Goal: Task Accomplishment & Management: Manage account settings

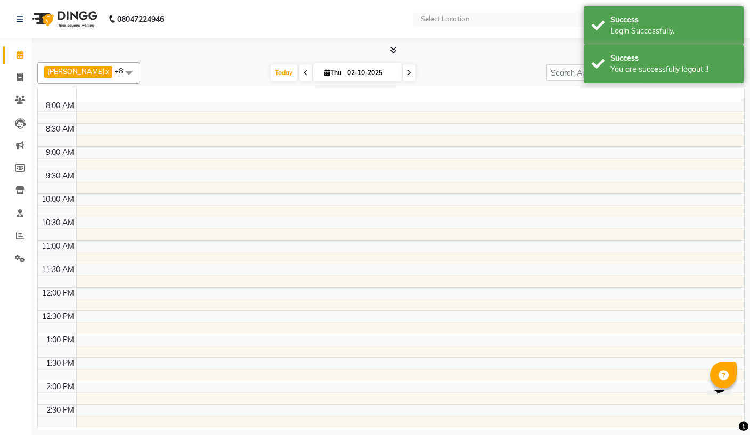
select select "en"
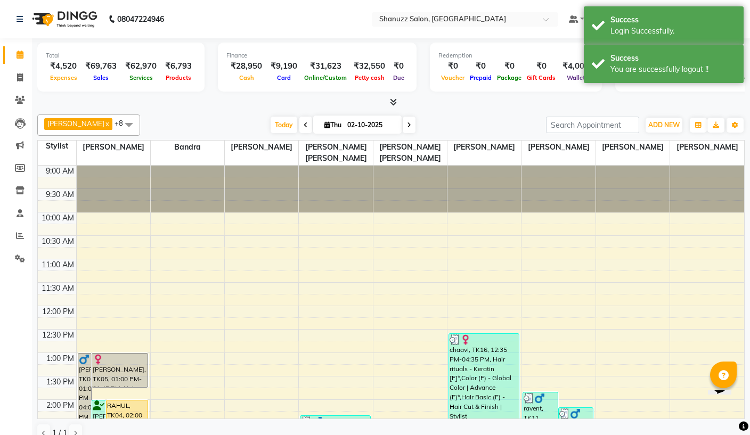
click at [12, 206] on link "Staff" at bounding box center [16, 214] width 26 height 18
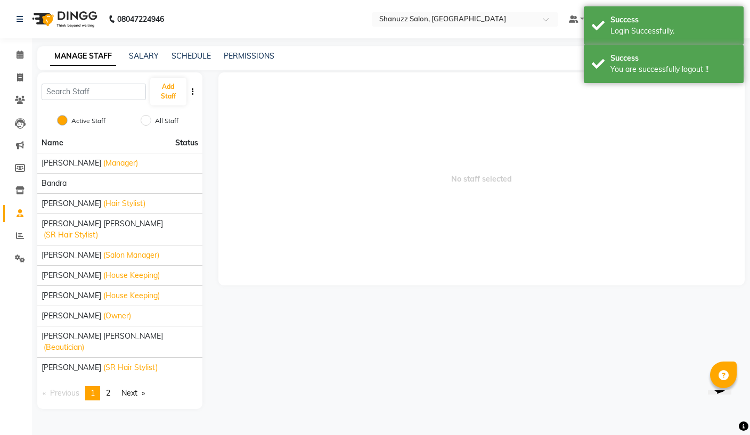
click at [245, 57] on link "PERMISSIONS" at bounding box center [249, 56] width 51 height 10
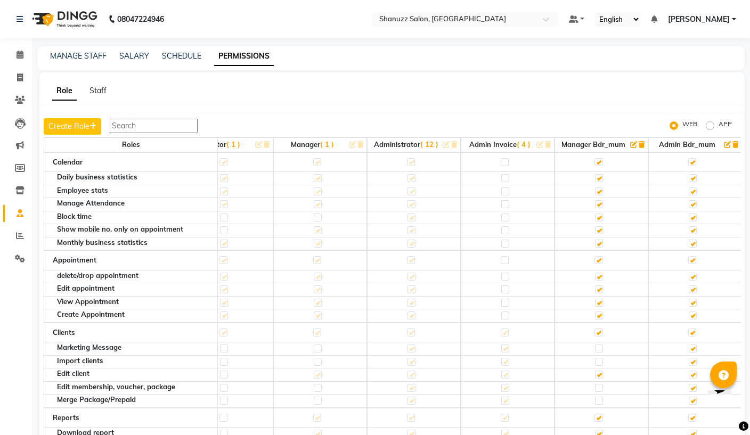
scroll to position [0, 39]
click at [63, 124] on button "Create Role" at bounding box center [73, 126] width 58 height 17
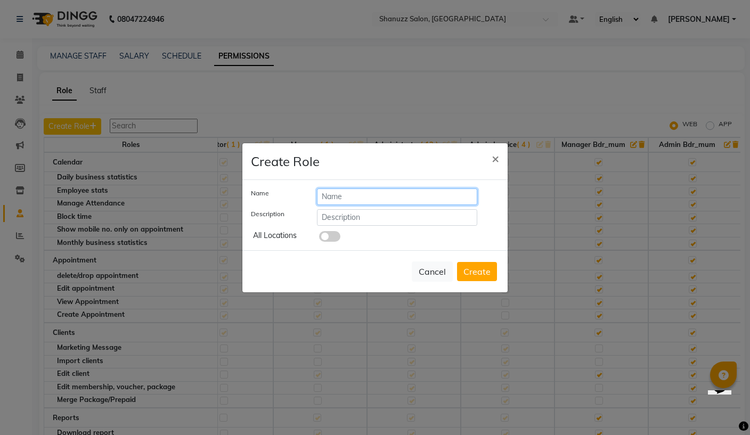
click at [423, 197] on input "text" at bounding box center [397, 197] width 160 height 17
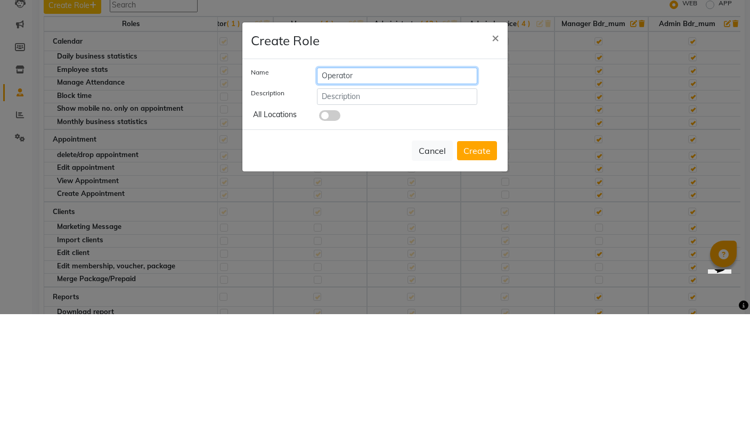
type input "Operator"
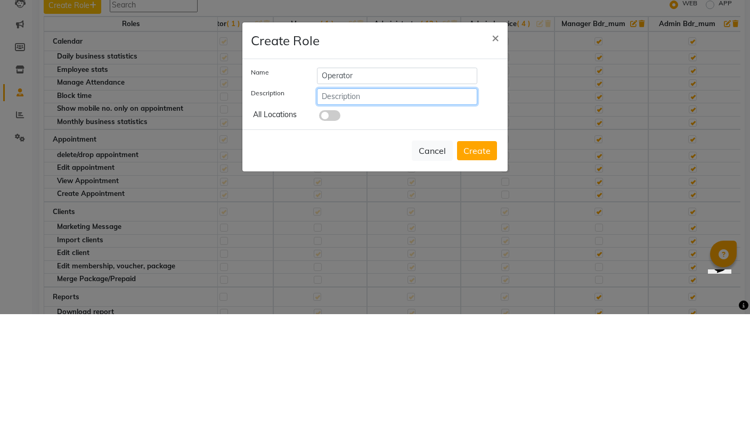
click at [448, 209] on input "text" at bounding box center [397, 217] width 160 height 17
type input "Staff"
click at [476, 262] on button "Create" at bounding box center [477, 271] width 40 height 19
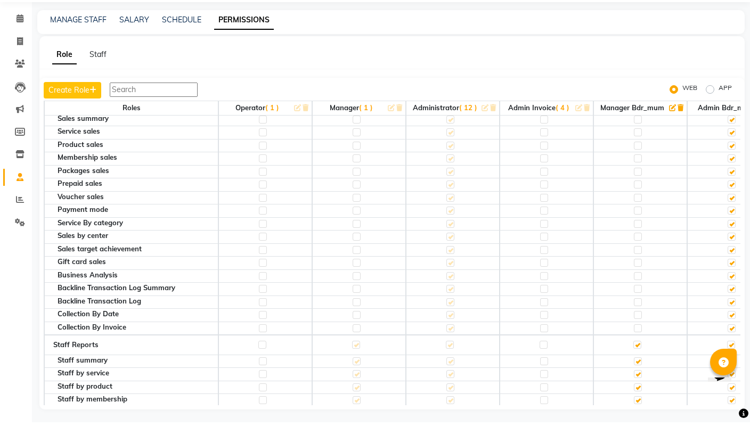
scroll to position [2070, -1]
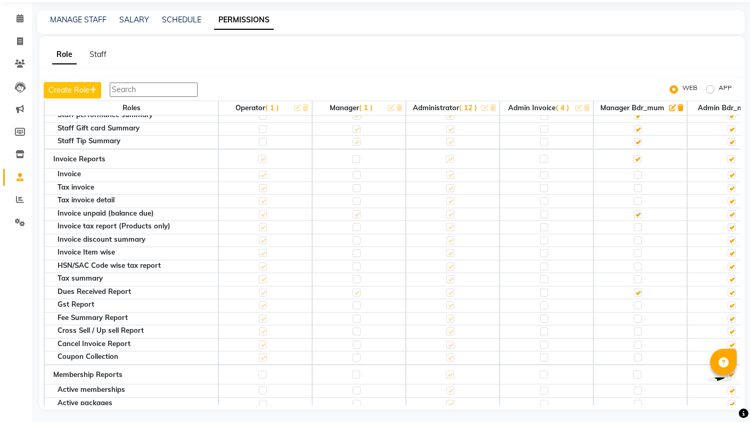
click at [719, 96] on label "APP" at bounding box center [725, 102] width 13 height 13
click at [708, 99] on input "APP" at bounding box center [711, 102] width 7 height 7
radio input "true"
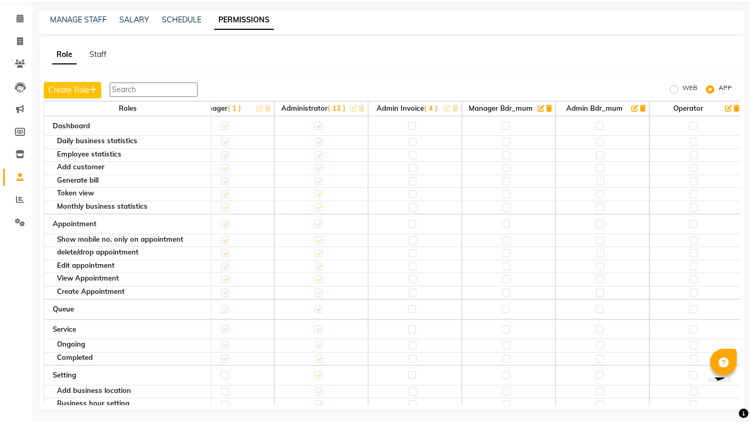
scroll to position [0, 125]
click at [507, 129] on td at bounding box center [509, 139] width 94 height 20
click at [510, 129] on td at bounding box center [509, 139] width 94 height 20
click at [502, 135] on label at bounding box center [506, 139] width 8 height 8
click at [502, 135] on input "checkbox" at bounding box center [505, 138] width 7 height 7
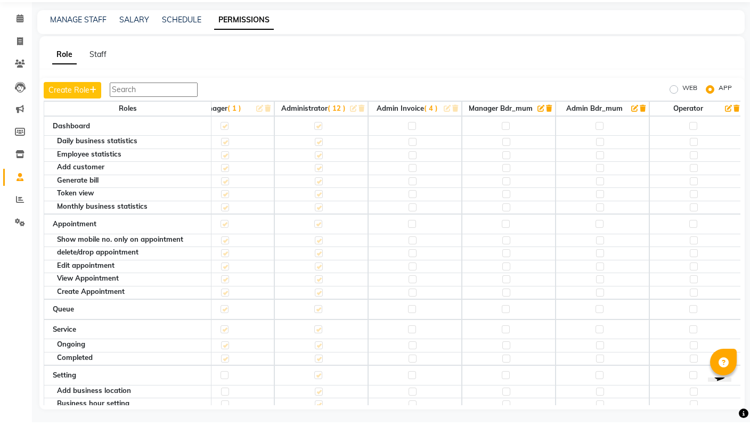
checkbox input "true"
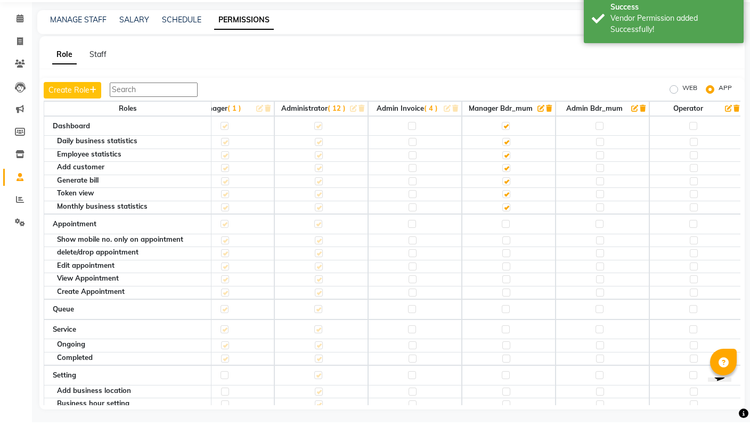
click at [505, 227] on td at bounding box center [509, 237] width 94 height 20
click at [504, 233] on label at bounding box center [506, 237] width 8 height 8
click at [504, 233] on input "checkbox" at bounding box center [505, 236] width 7 height 7
checkbox input "true"
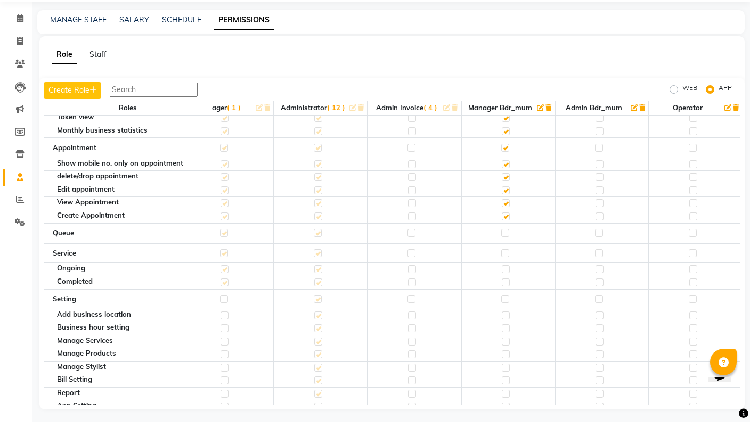
scroll to position [77, 125]
click at [506, 241] on label at bounding box center [506, 245] width 8 height 8
click at [506, 242] on input "checkbox" at bounding box center [505, 245] width 7 height 7
checkbox input "true"
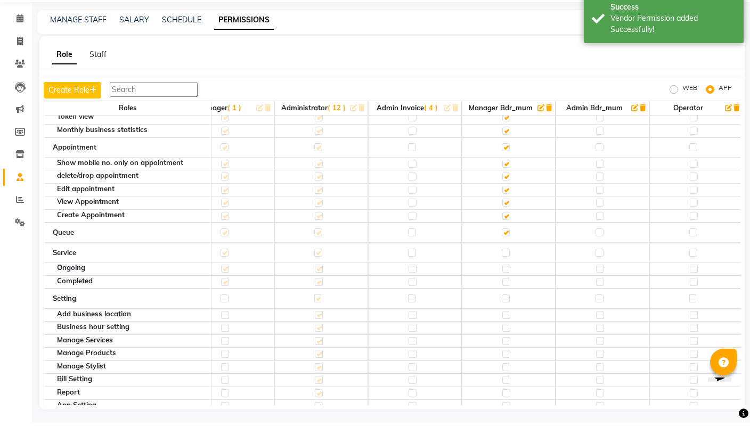
click at [507, 262] on label at bounding box center [506, 266] width 8 height 8
click at [507, 262] on input "checkbox" at bounding box center [505, 265] width 7 height 7
checkbox input "true"
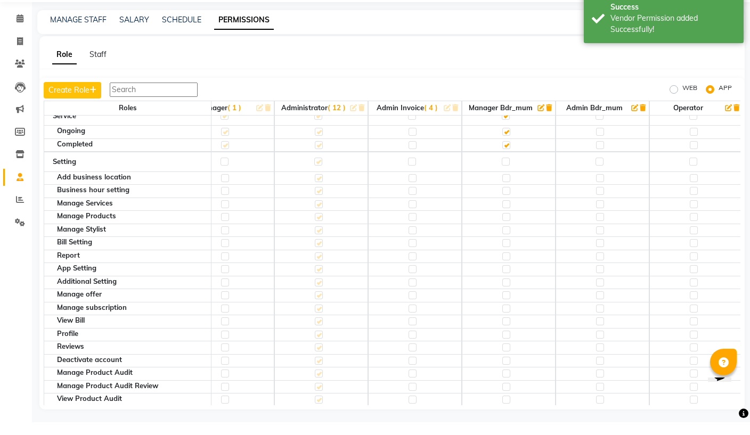
scroll to position [214, 125]
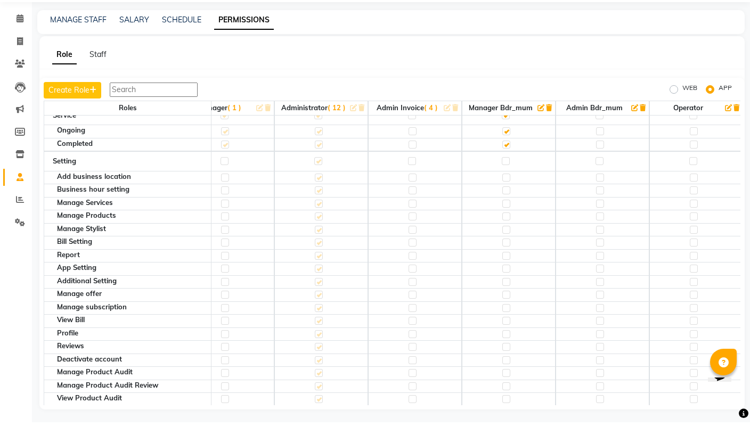
click at [505, 277] on label at bounding box center [506, 281] width 8 height 8
click at [505, 278] on input "checkbox" at bounding box center [505, 281] width 7 height 7
checkbox input "true"
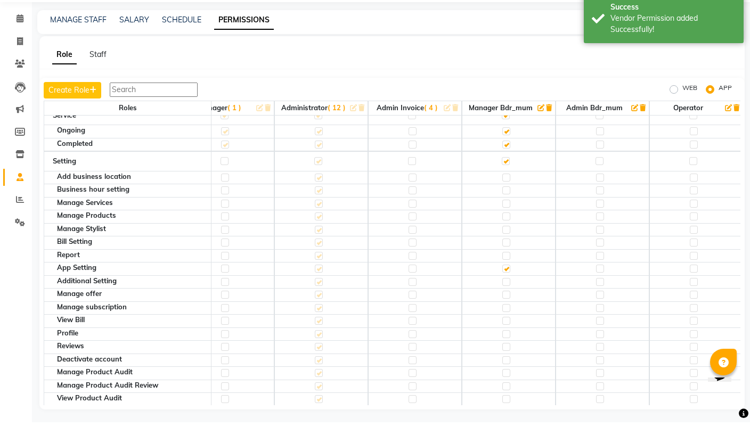
click at [507, 277] on label at bounding box center [506, 281] width 8 height 8
click at [507, 278] on input "checkbox" at bounding box center [505, 281] width 7 height 7
checkbox input "false"
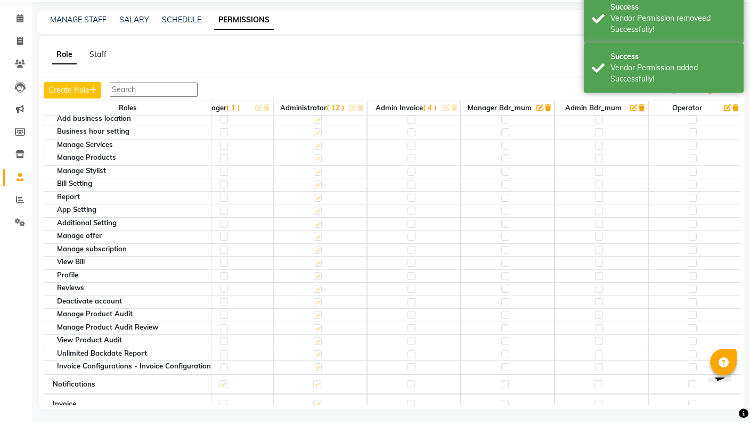
scroll to position [273, 125]
click at [503, 271] on label at bounding box center [506, 275] width 8 height 8
click at [503, 272] on input "checkbox" at bounding box center [505, 275] width 7 height 7
checkbox input "true"
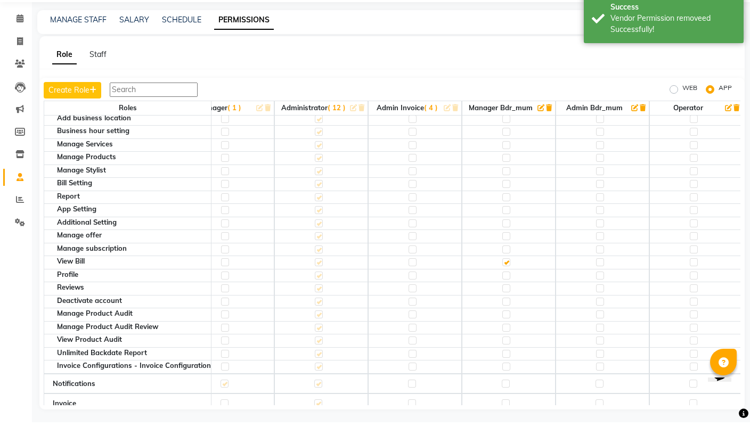
click at [504, 297] on label at bounding box center [506, 301] width 8 height 8
click at [504, 298] on input "checkbox" at bounding box center [505, 301] width 7 height 7
checkbox input "true"
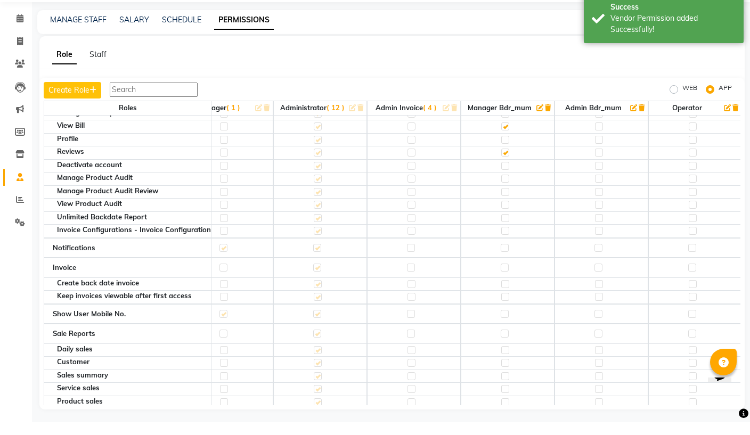
scroll to position [409, 125]
click at [508, 305] on div at bounding box center [505, 310] width 7 height 11
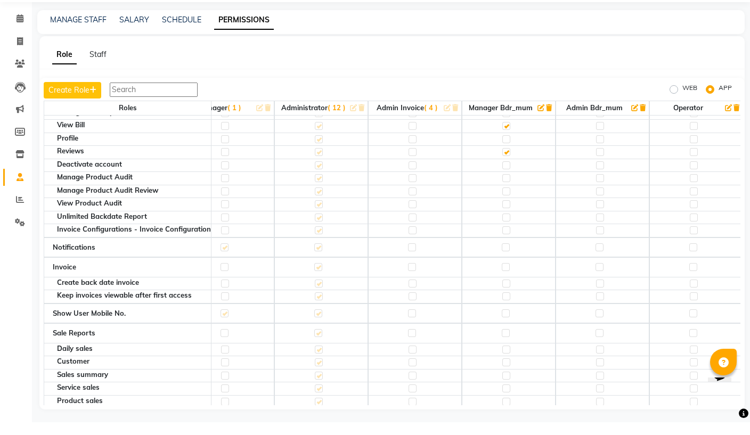
click at [504, 292] on label at bounding box center [506, 296] width 8 height 8
click at [504, 293] on input "checkbox" at bounding box center [505, 296] width 7 height 7
checkbox input "true"
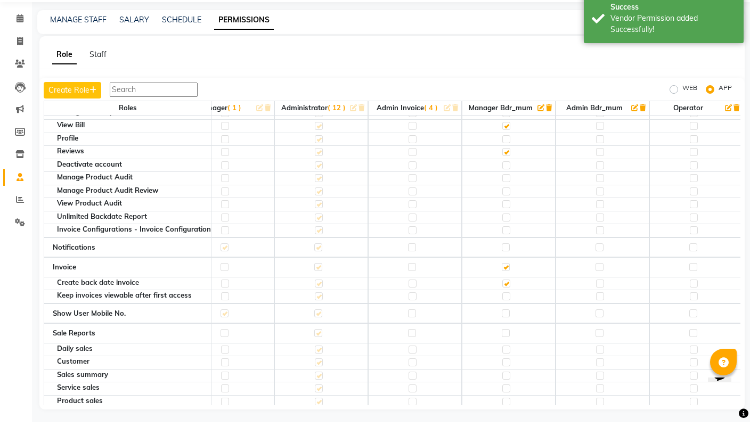
click at [505, 305] on label at bounding box center [506, 309] width 8 height 8
click at [505, 306] on input "checkbox" at bounding box center [505, 309] width 7 height 7
checkbox input "true"
click at [507, 292] on div at bounding box center [505, 297] width 7 height 11
click at [504, 292] on label at bounding box center [506, 296] width 8 height 8
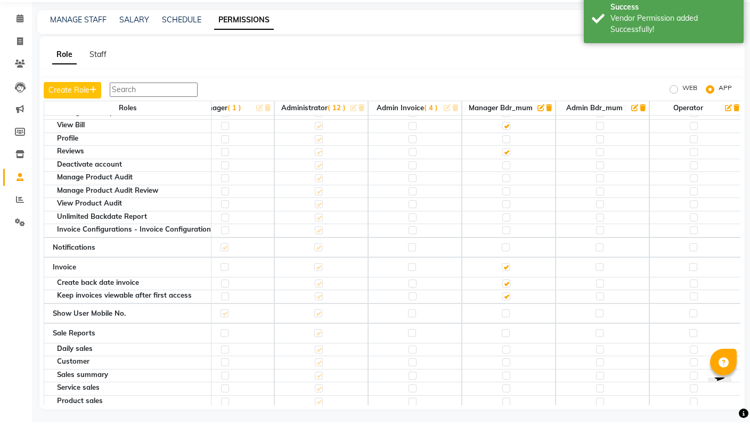
click at [504, 293] on input "checkbox" at bounding box center [505, 296] width 7 height 7
checkbox input "false"
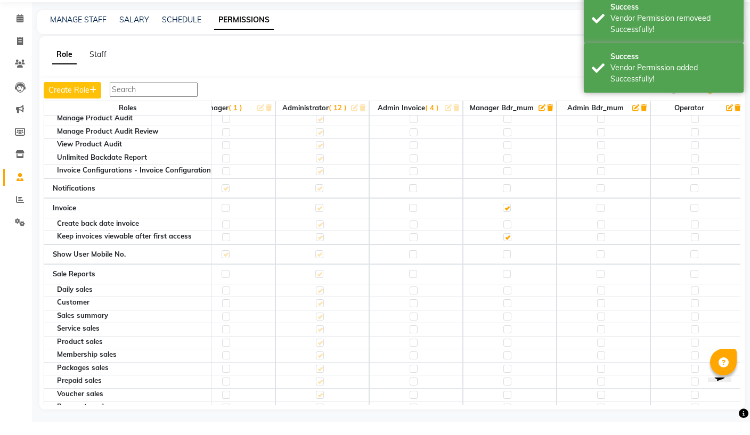
scroll to position [470, 124]
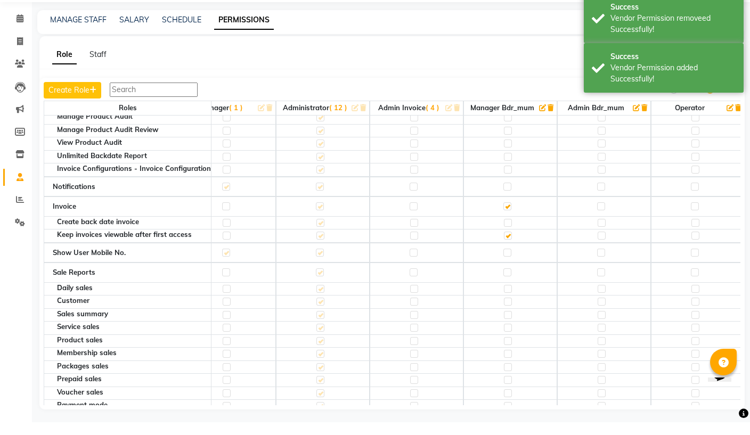
click at [509, 256] on td at bounding box center [510, 266] width 94 height 20
click at [510, 256] on td at bounding box center [510, 266] width 94 height 20
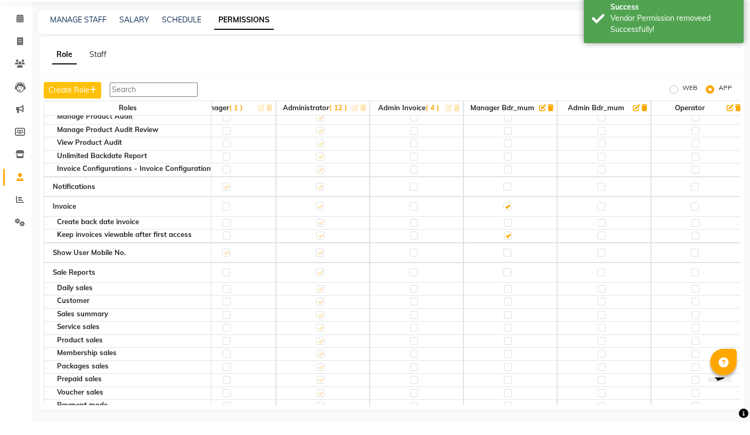
click at [505, 262] on label at bounding box center [507, 266] width 8 height 8
click at [505, 262] on input "checkbox" at bounding box center [506, 265] width 7 height 7
checkbox input "true"
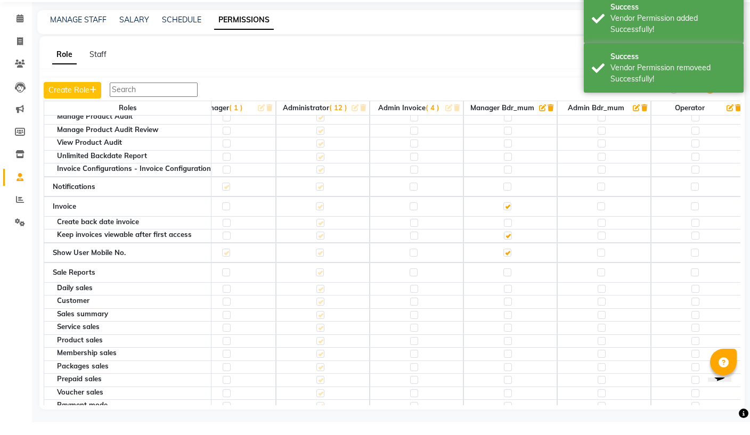
click at [503, 281] on label at bounding box center [507, 285] width 8 height 8
click at [503, 282] on input "checkbox" at bounding box center [506, 285] width 7 height 7
checkbox input "true"
click at [508, 281] on label at bounding box center [507, 285] width 8 height 8
click at [508, 282] on input "checkbox" at bounding box center [506, 285] width 7 height 7
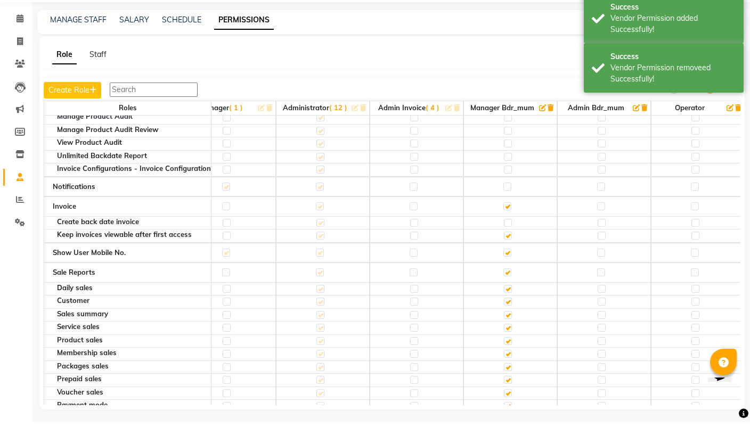
checkbox input "false"
click at [509, 298] on div at bounding box center [507, 303] width 7 height 11
click at [506, 298] on label at bounding box center [508, 302] width 8 height 8
click at [506, 298] on input "checkbox" at bounding box center [507, 301] width 7 height 7
checkbox input "true"
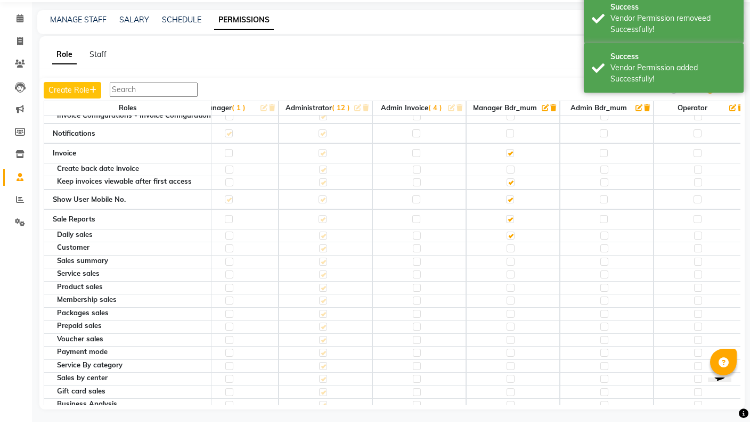
scroll to position [536, 121]
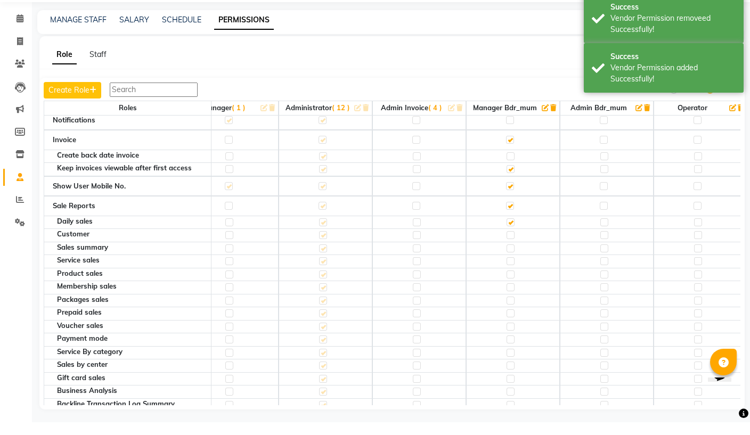
click at [513, 242] on td at bounding box center [513, 248] width 94 height 13
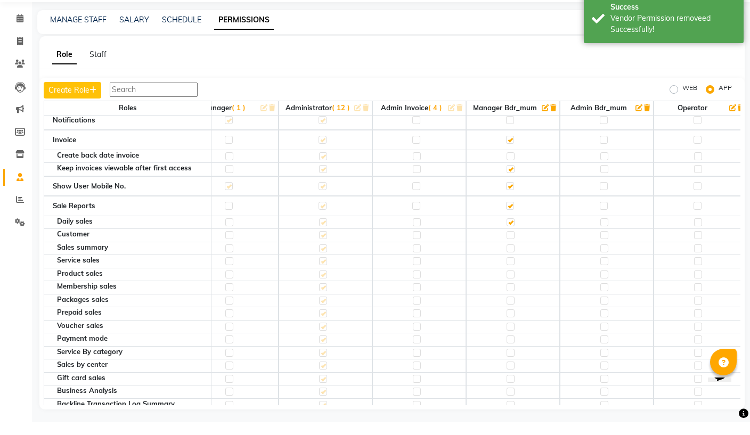
click at [509, 244] on label at bounding box center [511, 248] width 8 height 8
click at [509, 244] on input "checkbox" at bounding box center [510, 247] width 7 height 7
checkbox input "true"
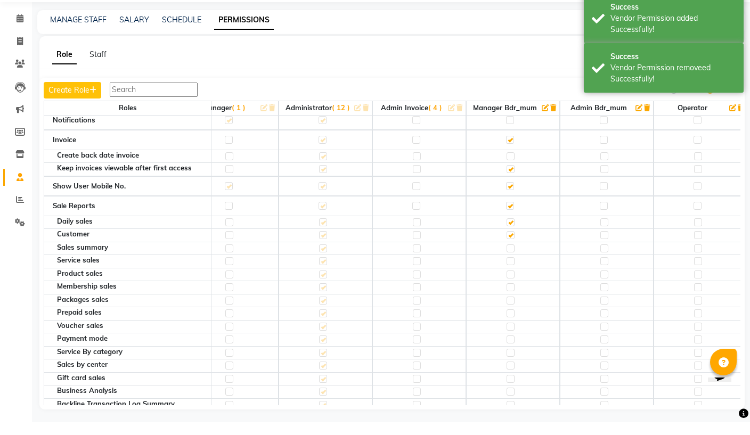
click at [507, 244] on label at bounding box center [511, 248] width 8 height 8
click at [507, 244] on input "checkbox" at bounding box center [510, 247] width 7 height 7
checkbox input "false"
click at [509, 244] on label at bounding box center [511, 248] width 8 height 8
click at [509, 244] on input "checkbox" at bounding box center [510, 247] width 7 height 7
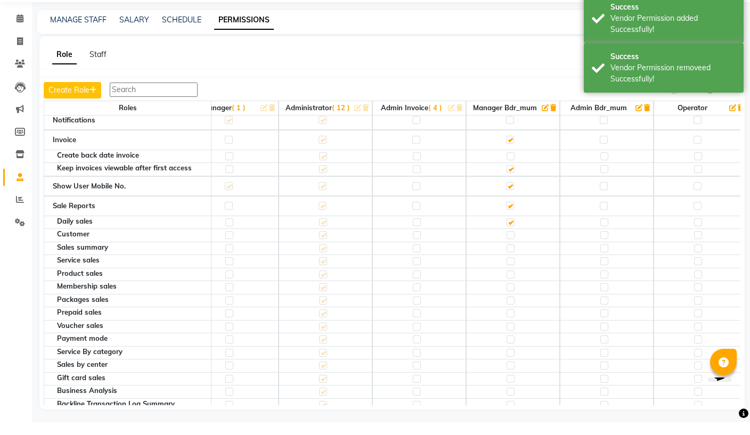
checkbox input "true"
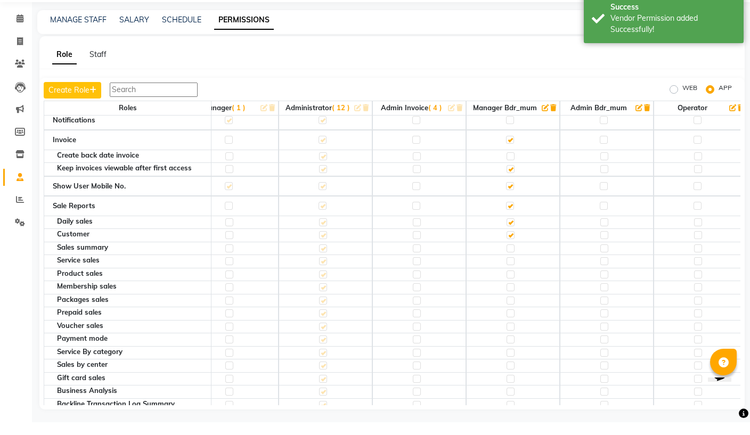
click at [510, 257] on label at bounding box center [511, 261] width 8 height 8
click at [510, 258] on input "checkbox" at bounding box center [510, 261] width 7 height 7
checkbox input "true"
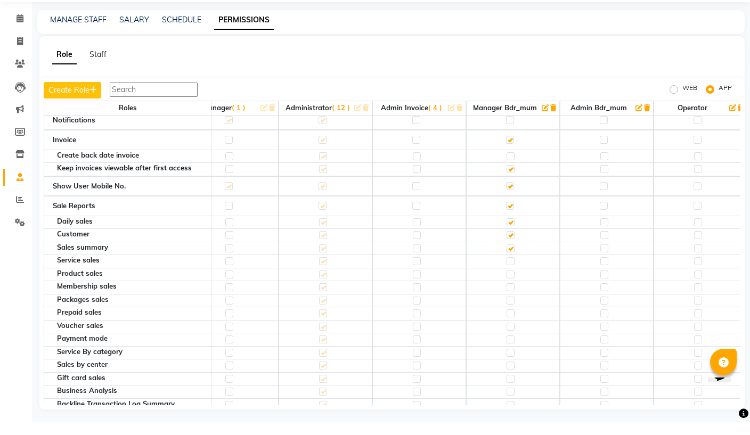
click at [510, 270] on label at bounding box center [511, 274] width 8 height 8
click at [510, 271] on input "checkbox" at bounding box center [510, 274] width 7 height 7
checkbox input "true"
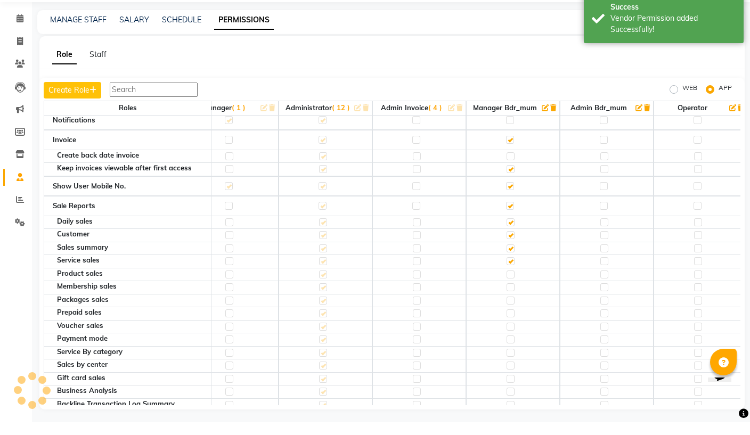
click at [510, 283] on label at bounding box center [511, 287] width 8 height 8
click at [510, 284] on input "checkbox" at bounding box center [510, 287] width 7 height 7
checkbox input "true"
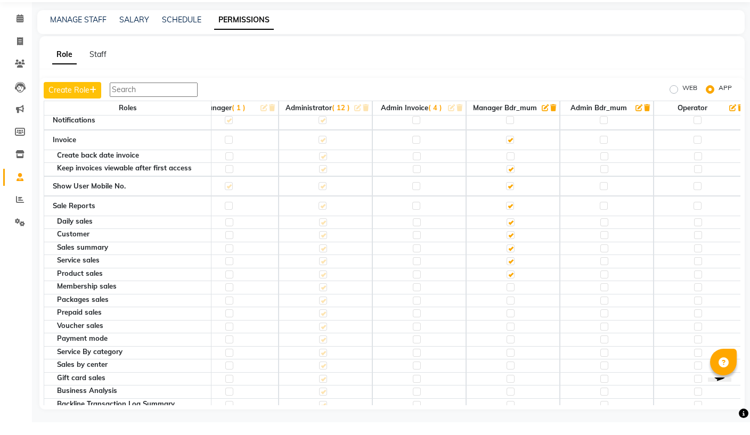
click at [510, 296] on label at bounding box center [511, 300] width 8 height 8
click at [510, 297] on input "checkbox" at bounding box center [510, 300] width 7 height 7
checkbox input "true"
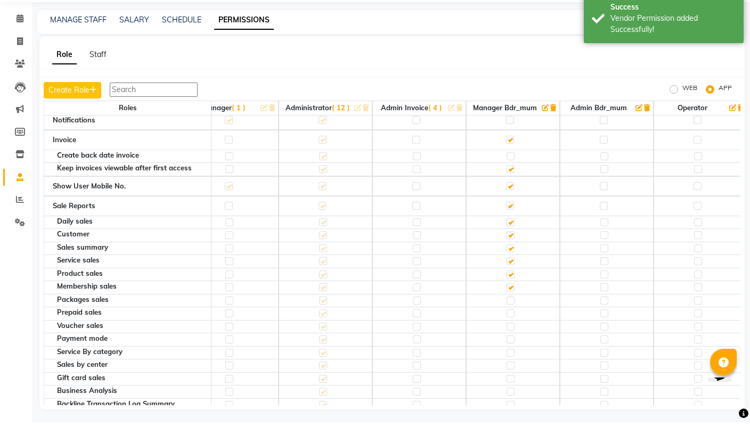
click at [510, 309] on label at bounding box center [511, 313] width 8 height 8
click at [510, 310] on input "checkbox" at bounding box center [510, 313] width 7 height 7
checkbox input "true"
click at [511, 348] on label at bounding box center [511, 352] width 8 height 8
click at [511, 349] on input "checkbox" at bounding box center [510, 352] width 7 height 7
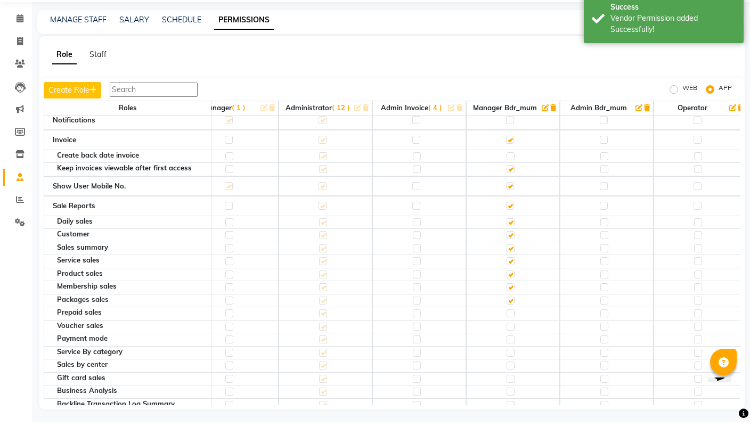
checkbox input "true"
click at [507, 322] on label at bounding box center [511, 326] width 8 height 8
click at [507, 323] on input "checkbox" at bounding box center [510, 326] width 7 height 7
checkbox input "true"
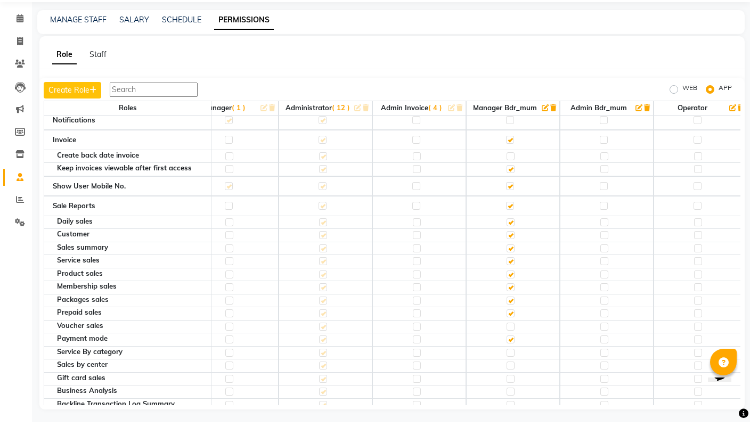
click at [509, 215] on label at bounding box center [510, 219] width 8 height 8
click at [509, 215] on input "checkbox" at bounding box center [509, 218] width 7 height 7
checkbox input "false"
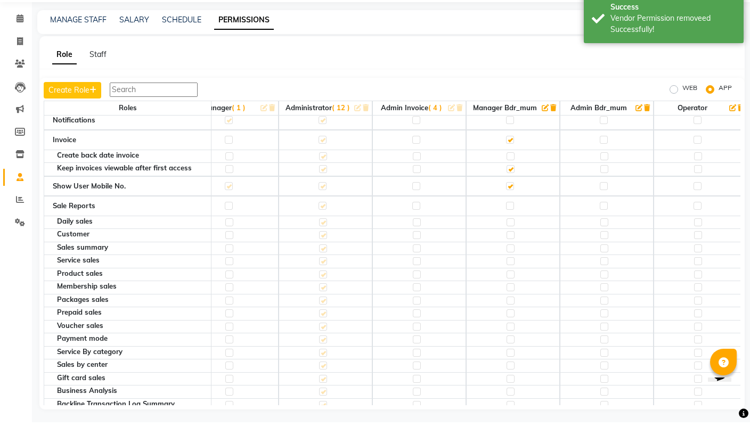
click at [510, 215] on label at bounding box center [510, 219] width 8 height 8
click at [510, 215] on input "checkbox" at bounding box center [509, 218] width 7 height 7
checkbox input "true"
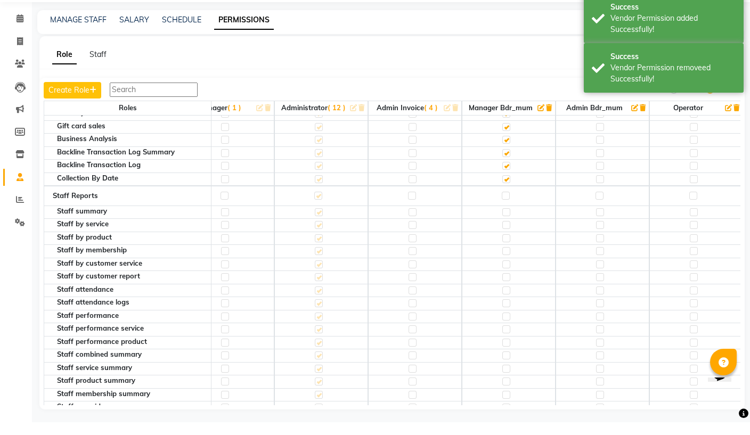
scroll to position [797, 125]
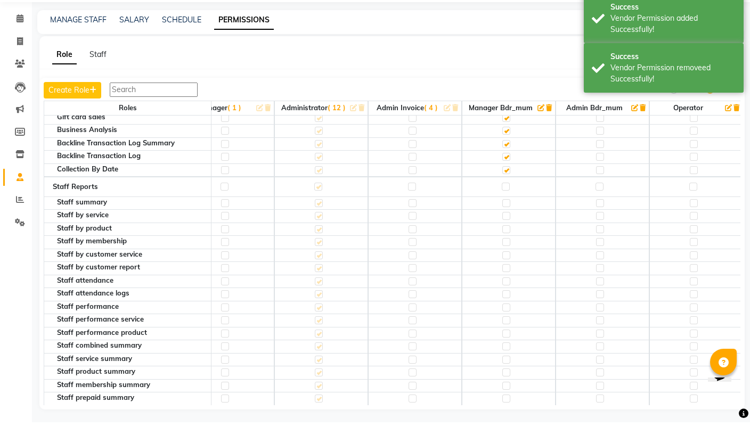
click at [506, 195] on label at bounding box center [506, 199] width 8 height 8
click at [506, 196] on input "checkbox" at bounding box center [505, 199] width 7 height 7
checkbox input "true"
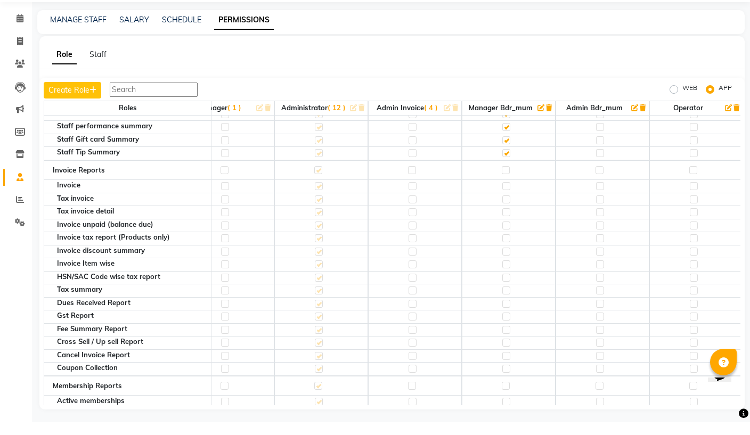
scroll to position [1122, 125]
click at [507, 178] on label at bounding box center [506, 182] width 8 height 8
click at [507, 179] on input "checkbox" at bounding box center [505, 182] width 7 height 7
checkbox input "true"
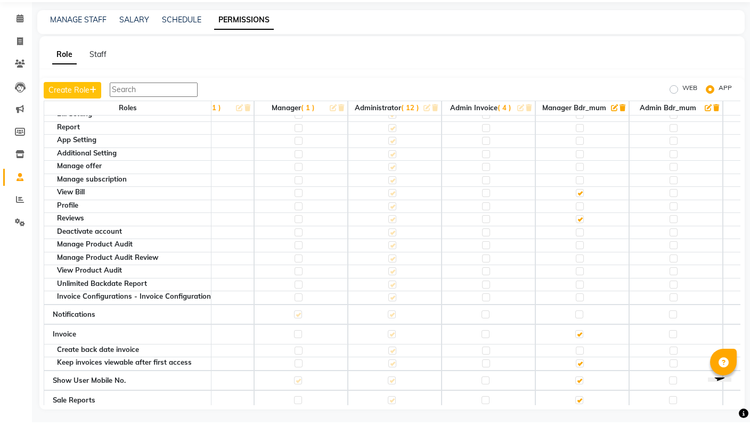
scroll to position [342, 51]
click at [579, 323] on label at bounding box center [580, 327] width 8 height 8
click at [579, 324] on input "checkbox" at bounding box center [579, 327] width 7 height 7
checkbox input "true"
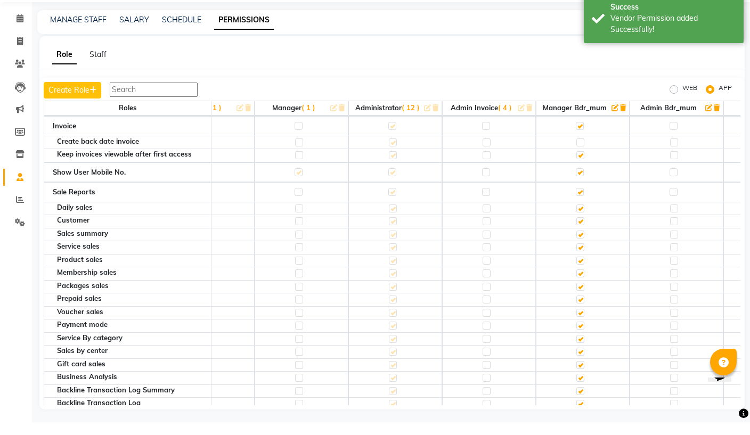
scroll to position [552, 51]
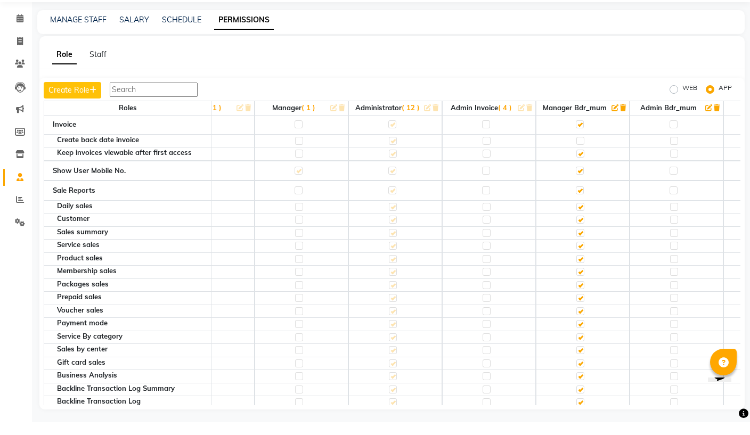
click at [577, 199] on label at bounding box center [580, 203] width 8 height 8
click at [577, 200] on input "checkbox" at bounding box center [579, 203] width 7 height 7
checkbox input "false"
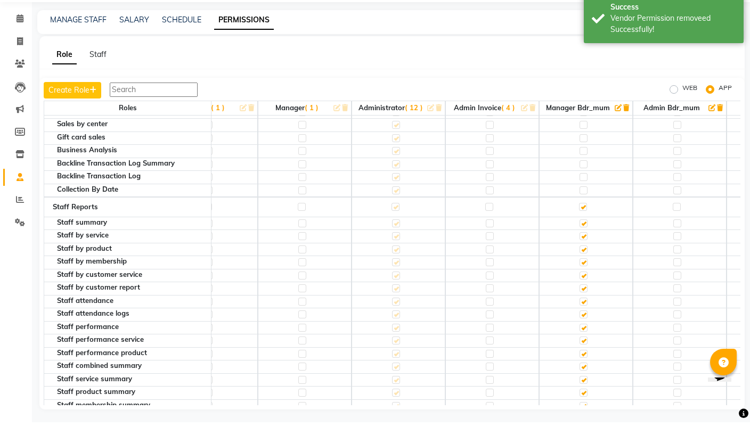
scroll to position [779, 48]
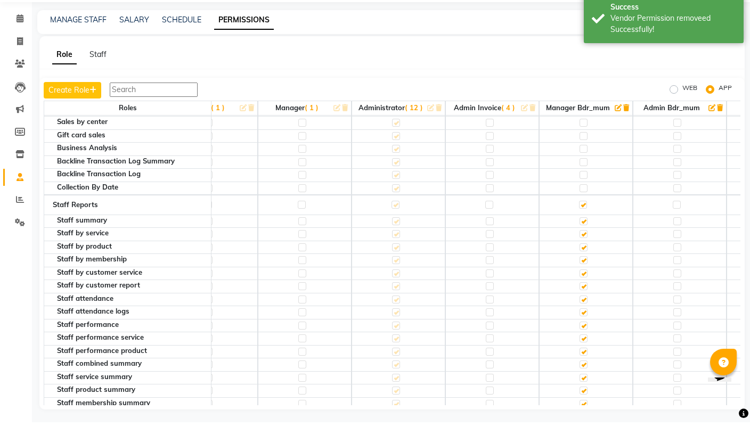
click at [582, 214] on label at bounding box center [583, 218] width 8 height 8
click at [582, 214] on input "checkbox" at bounding box center [582, 217] width 7 height 7
checkbox input "false"
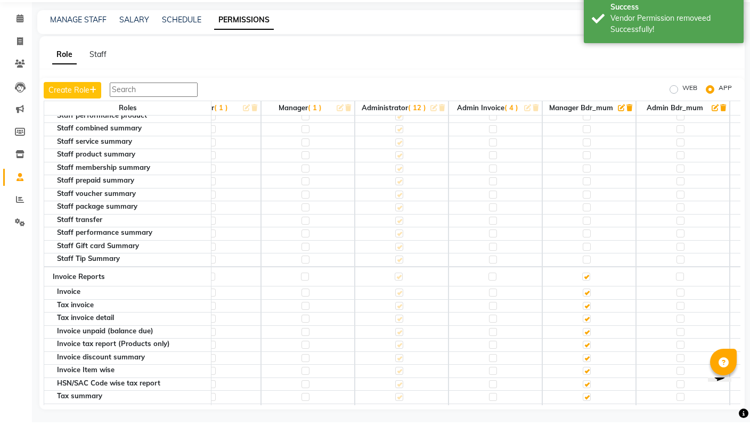
scroll to position [1015, 43]
click at [589, 285] on label at bounding box center [588, 289] width 8 height 8
click at [589, 286] on input "checkbox" at bounding box center [587, 289] width 7 height 7
checkbox input "false"
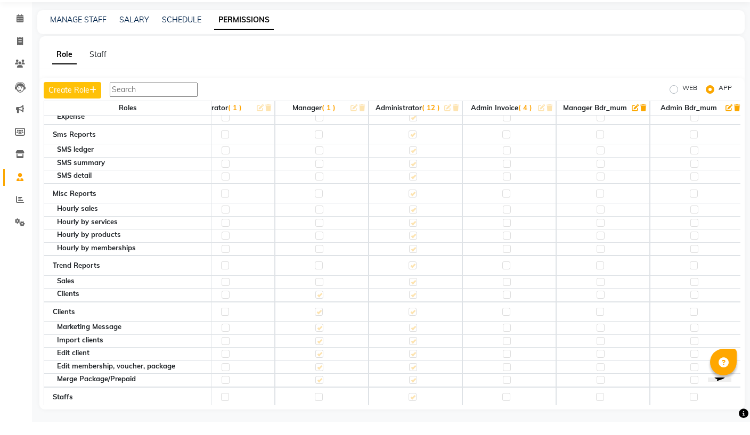
scroll to position [2052, 31]
click at [600, 304] on label at bounding box center [601, 308] width 8 height 8
click at [600, 305] on input "checkbox" at bounding box center [600, 308] width 7 height 7
checkbox input "true"
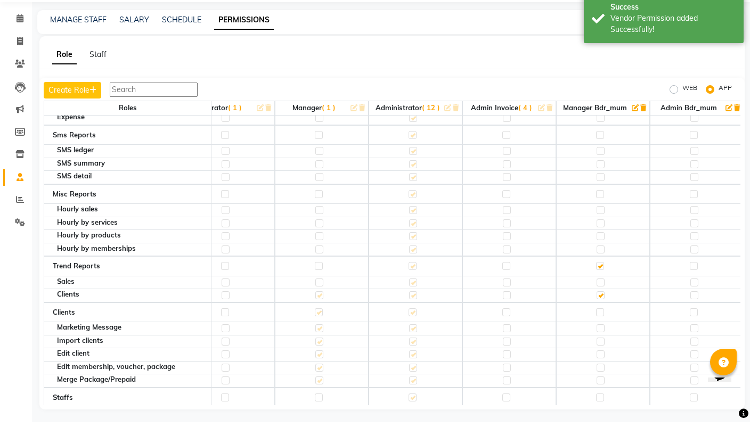
click at [598, 321] on label at bounding box center [600, 325] width 8 height 8
click at [598, 322] on input "checkbox" at bounding box center [599, 325] width 7 height 7
checkbox input "true"
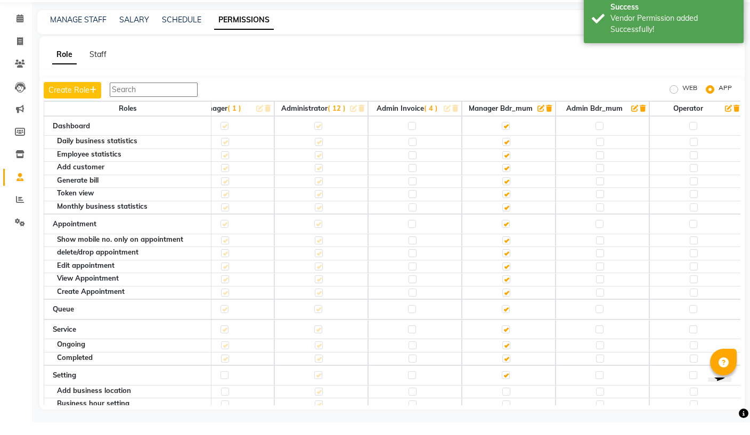
scroll to position [0, 125]
click at [598, 135] on label at bounding box center [599, 139] width 8 height 8
click at [598, 135] on input "checkbox" at bounding box center [598, 138] width 7 height 7
checkbox input "true"
click at [599, 233] on label at bounding box center [599, 237] width 8 height 8
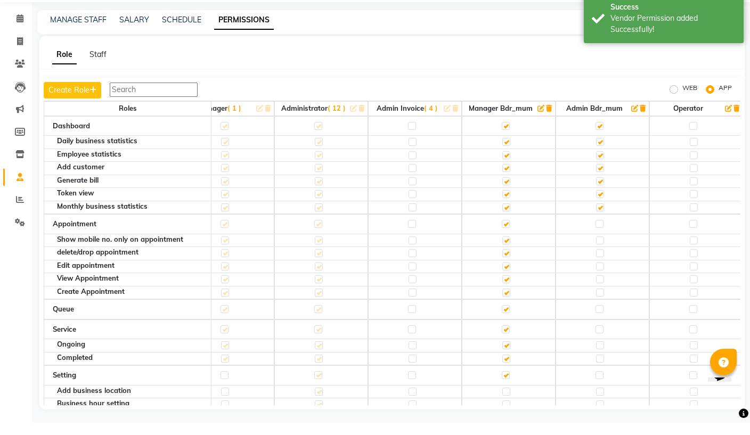
click at [599, 233] on input "checkbox" at bounding box center [598, 236] width 7 height 7
checkbox input "true"
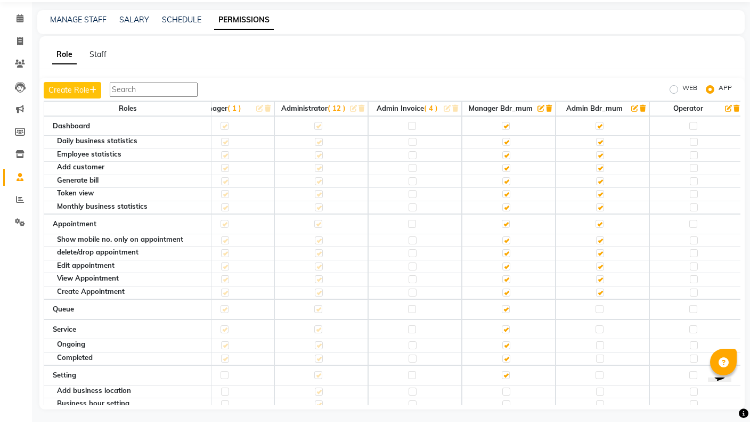
click at [599, 318] on label at bounding box center [599, 322] width 8 height 8
click at [599, 319] on input "checkbox" at bounding box center [598, 322] width 7 height 7
checkbox input "true"
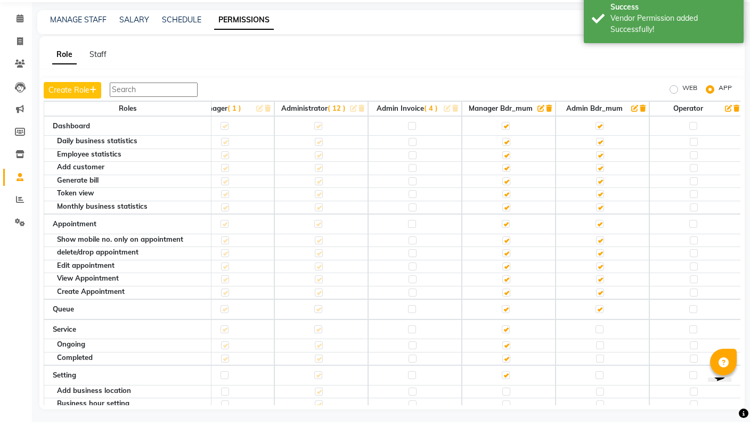
click at [599, 338] on label at bounding box center [599, 342] width 8 height 8
click at [599, 339] on input "checkbox" at bounding box center [598, 342] width 7 height 7
checkbox input "true"
click at [600, 384] on label at bounding box center [599, 388] width 8 height 8
click at [600, 385] on input "checkbox" at bounding box center [598, 388] width 7 height 7
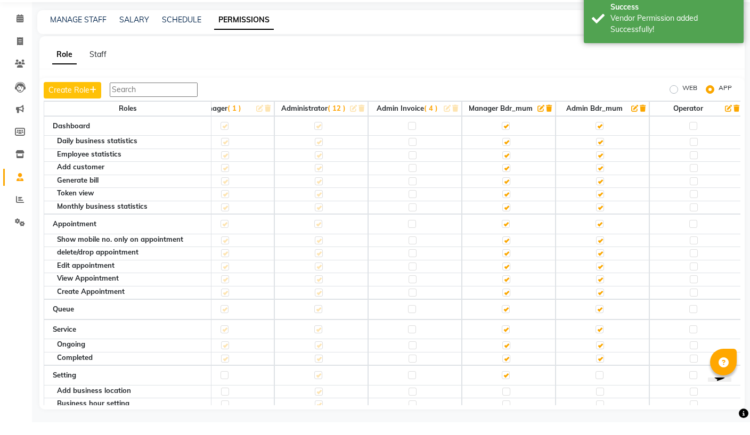
checkbox input "true"
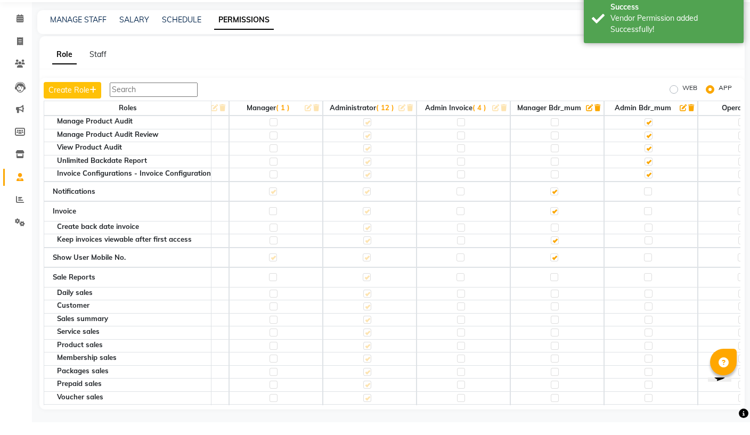
scroll to position [463, 78]
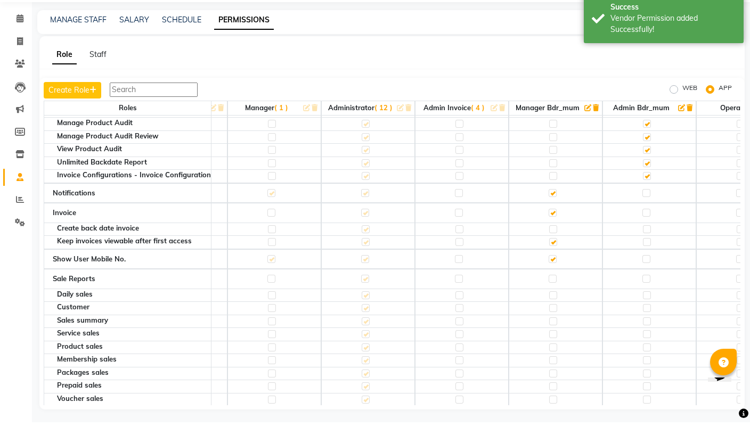
click at [646, 202] on label at bounding box center [646, 206] width 8 height 8
click at [646, 202] on input "checkbox" at bounding box center [645, 205] width 7 height 7
checkbox input "true"
click at [650, 216] on td at bounding box center [649, 226] width 94 height 20
click at [644, 222] on label at bounding box center [646, 226] width 8 height 8
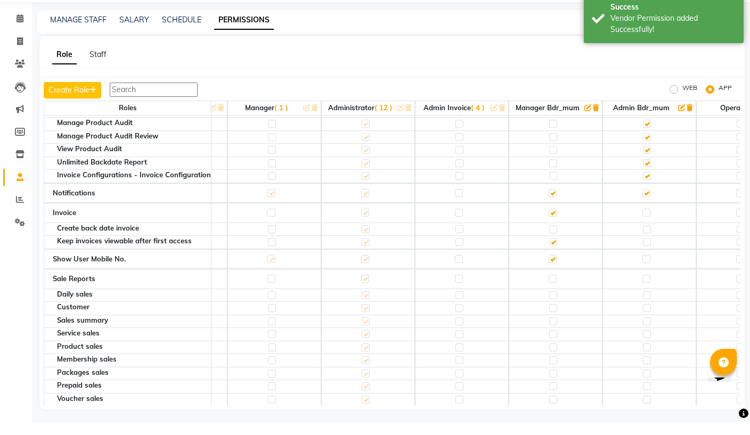
click at [644, 222] on input "checkbox" at bounding box center [645, 225] width 7 height 7
checkbox input "true"
click at [646, 268] on label at bounding box center [646, 272] width 8 height 8
click at [646, 268] on input "checkbox" at bounding box center [645, 271] width 7 height 7
checkbox input "true"
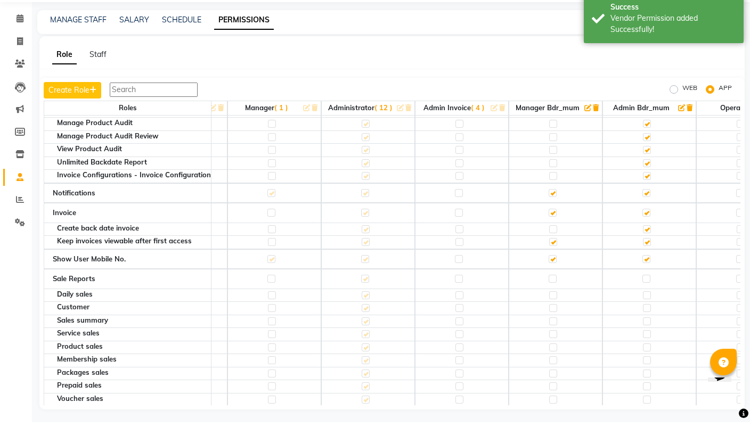
click at [650, 282] on td at bounding box center [649, 292] width 94 height 20
click at [644, 288] on label at bounding box center [646, 292] width 8 height 8
click at [644, 288] on input "checkbox" at bounding box center [645, 291] width 7 height 7
checkbox input "true"
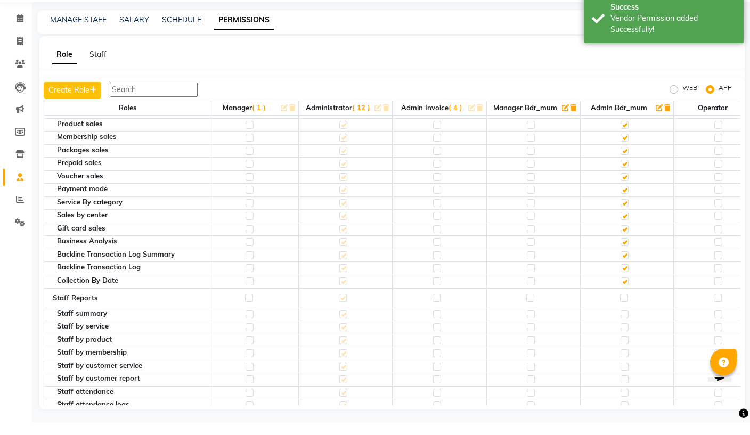
scroll to position [698, 99]
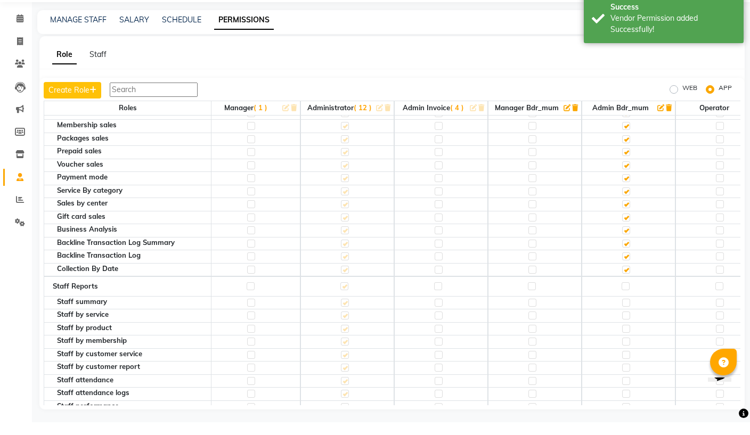
click at [624, 295] on label at bounding box center [626, 299] width 8 height 8
click at [624, 296] on input "checkbox" at bounding box center [625, 299] width 7 height 7
checkbox input "true"
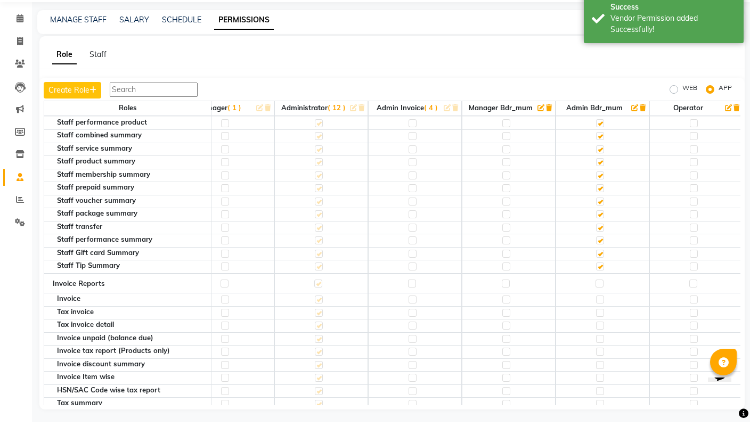
scroll to position [1009, 125]
click at [599, 291] on label at bounding box center [599, 295] width 8 height 8
click at [599, 292] on input "checkbox" at bounding box center [598, 295] width 7 height 7
checkbox input "true"
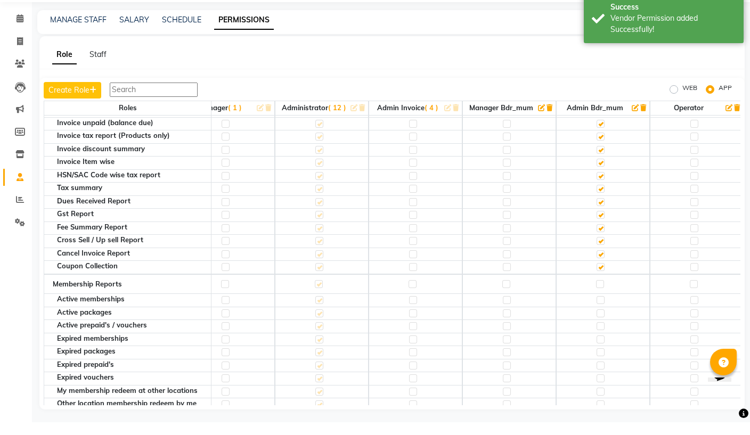
scroll to position [1247, 125]
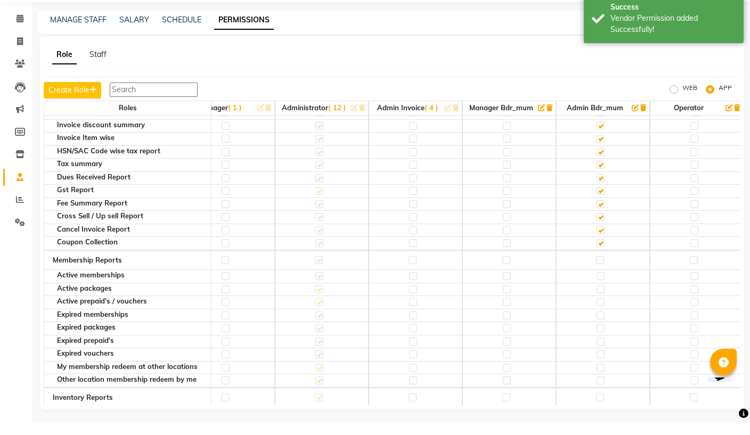
click at [602, 263] on td at bounding box center [603, 273] width 94 height 20
click at [597, 269] on label at bounding box center [600, 273] width 8 height 8
click at [597, 270] on input "checkbox" at bounding box center [599, 273] width 7 height 7
checkbox input "true"
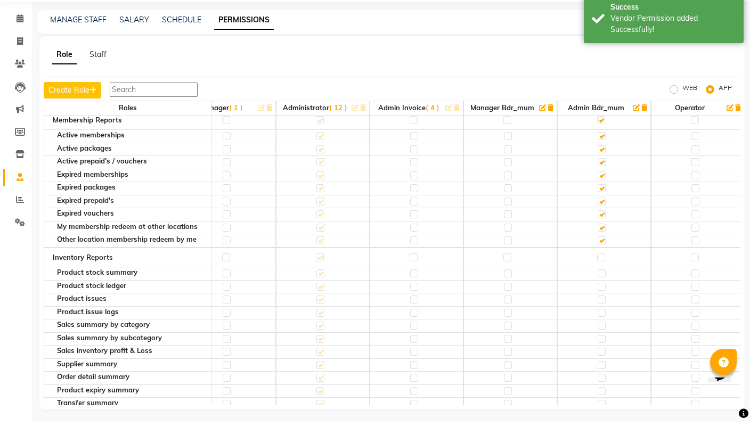
scroll to position [1404, 124]
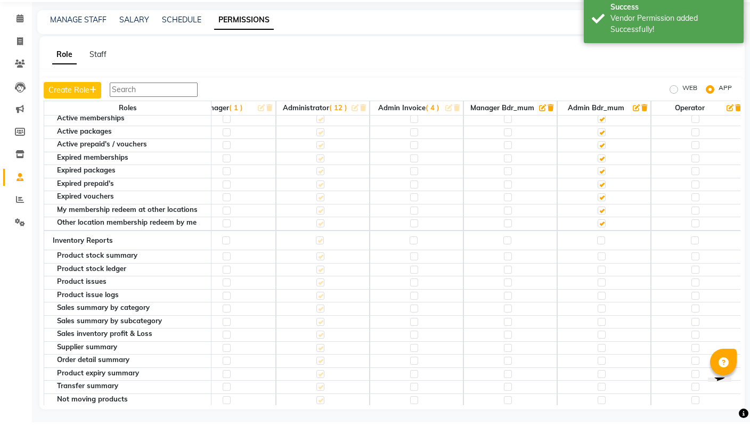
click at [600, 249] on label at bounding box center [601, 253] width 8 height 8
click at [600, 250] on input "checkbox" at bounding box center [600, 253] width 7 height 7
checkbox input "true"
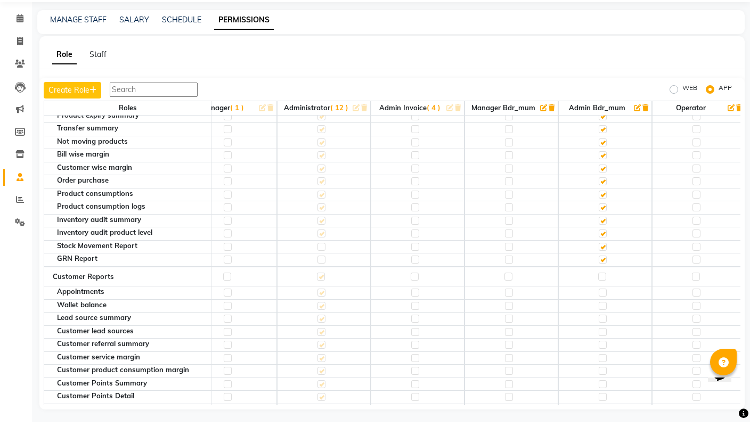
scroll to position [1697, 123]
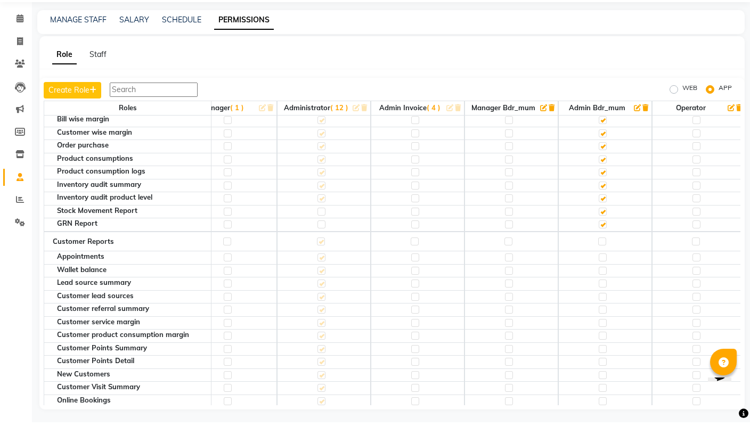
click at [599, 250] on label at bounding box center [602, 254] width 8 height 8
click at [599, 251] on input "checkbox" at bounding box center [601, 254] width 7 height 7
checkbox input "true"
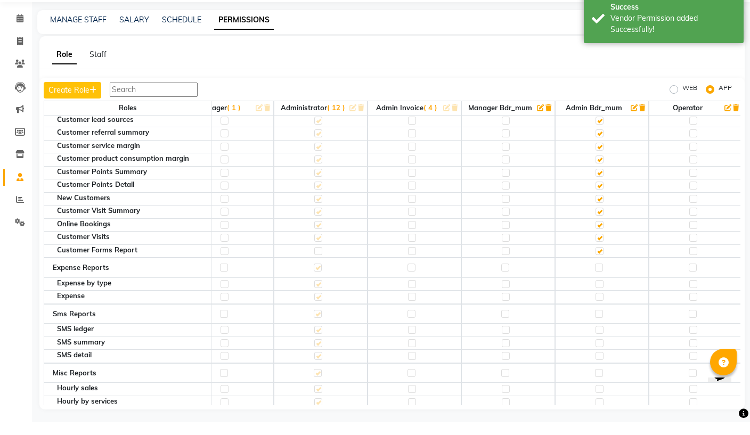
scroll to position [1873, 125]
click at [595, 276] on label at bounding box center [599, 280] width 8 height 8
click at [595, 277] on input "checkbox" at bounding box center [598, 280] width 7 height 7
checkbox input "true"
click at [600, 323] on label at bounding box center [599, 327] width 8 height 8
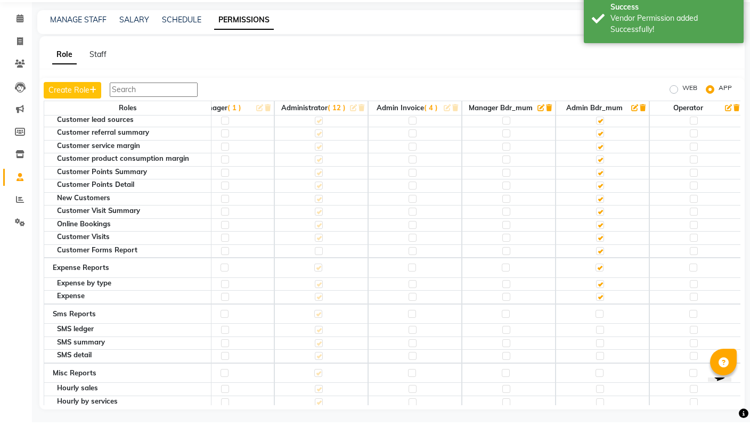
click at [600, 323] on input "checkbox" at bounding box center [598, 326] width 7 height 7
checkbox input "true"
click at [600, 382] on label at bounding box center [599, 386] width 8 height 8
click at [600, 382] on input "checkbox" at bounding box center [598, 385] width 7 height 7
checkbox input "true"
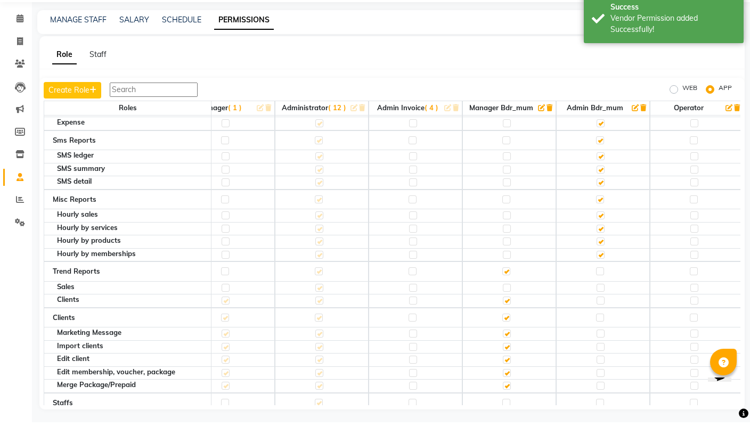
scroll to position [2062, 125]
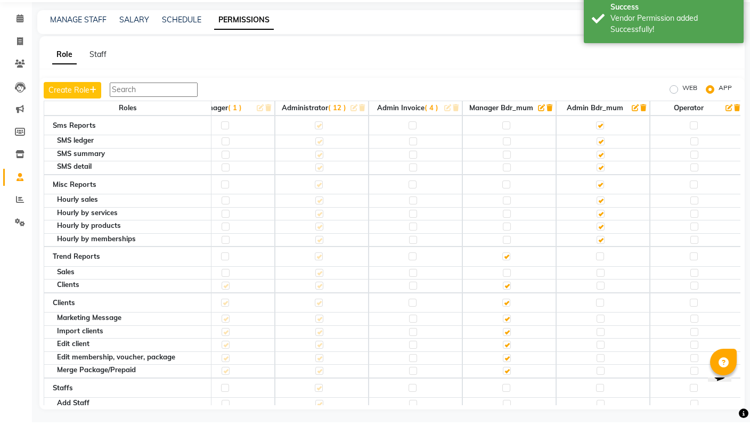
click at [600, 265] on label at bounding box center [600, 269] width 8 height 8
click at [600, 266] on input "checkbox" at bounding box center [599, 269] width 7 height 7
checkbox input "true"
click at [600, 312] on label at bounding box center [600, 316] width 8 height 8
click at [600, 312] on input "checkbox" at bounding box center [599, 315] width 7 height 7
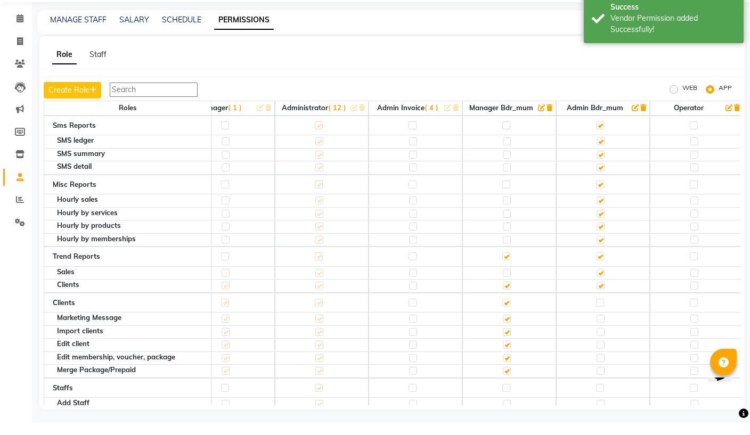
checkbox input "true"
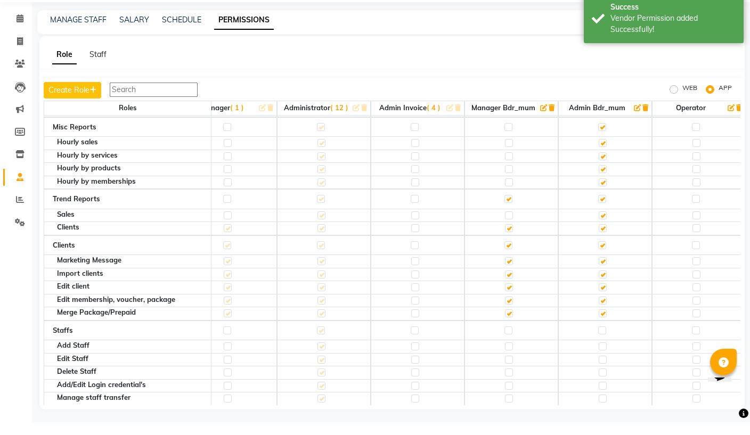
scroll to position [2149, 120]
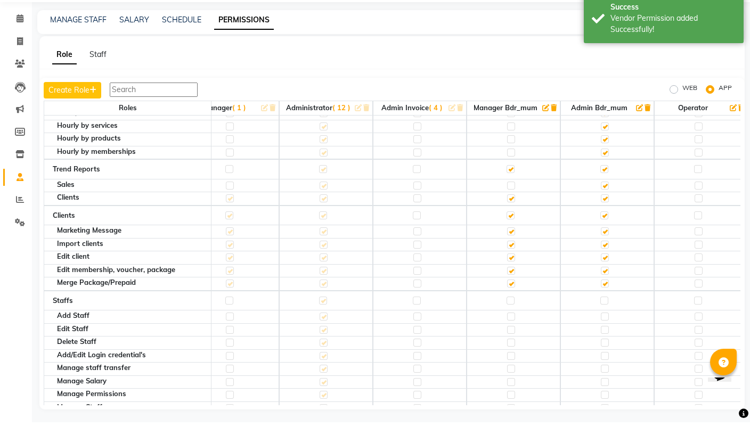
click at [605, 309] on label at bounding box center [604, 313] width 8 height 8
click at [605, 310] on input "checkbox" at bounding box center [603, 313] width 7 height 7
checkbox input "true"
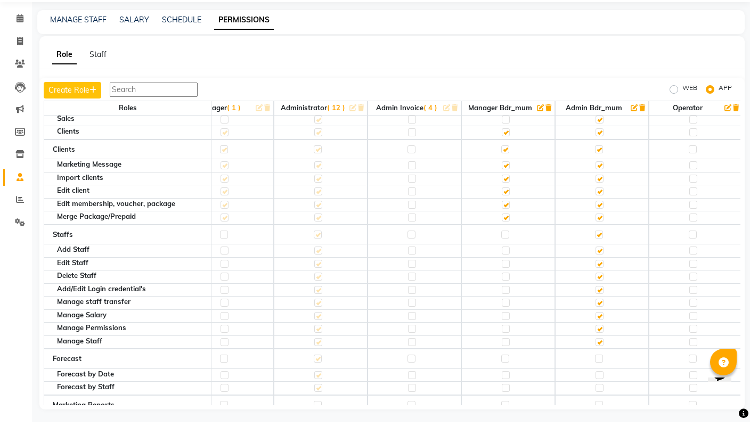
scroll to position [2213, 125]
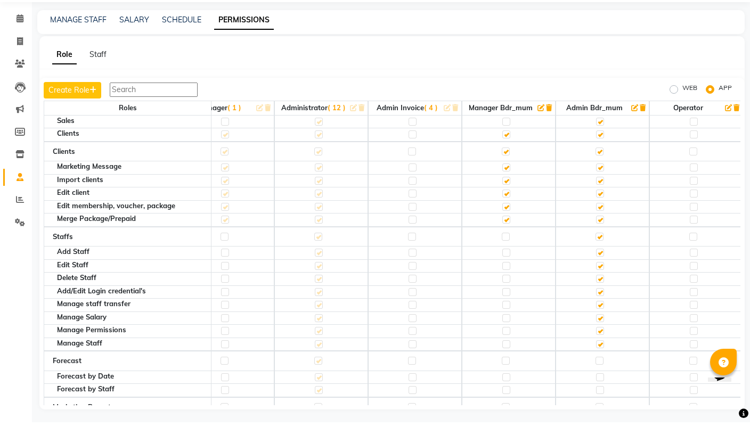
click at [599, 370] on label at bounding box center [599, 374] width 8 height 8
click at [599, 370] on input "checkbox" at bounding box center [598, 373] width 7 height 7
checkbox input "true"
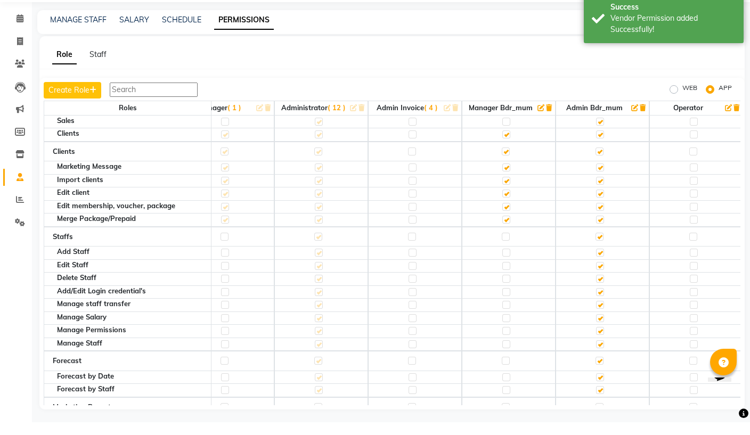
click at [599, 416] on label at bounding box center [599, 420] width 8 height 8
click at [599, 417] on input "checkbox" at bounding box center [598, 420] width 7 height 7
checkbox input "true"
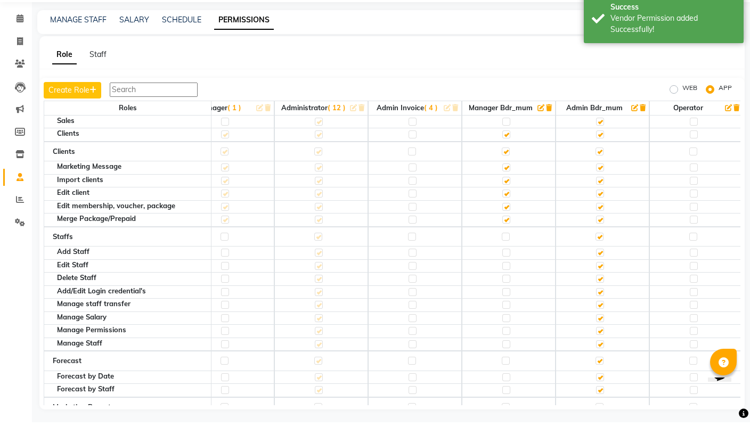
checkbox input "true"
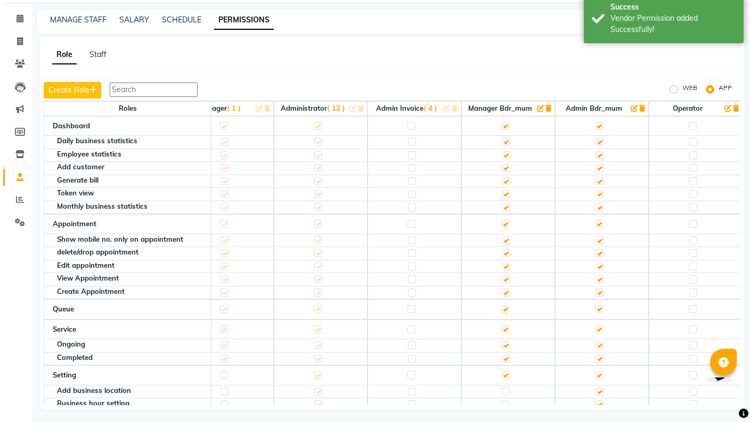
scroll to position [0, 125]
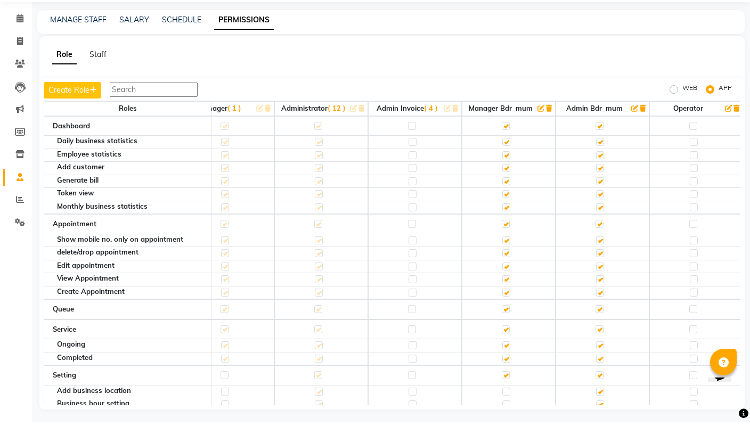
click at [693, 164] on label at bounding box center [694, 168] width 8 height 8
click at [693, 165] on input "checkbox" at bounding box center [693, 168] width 7 height 7
checkbox input "true"
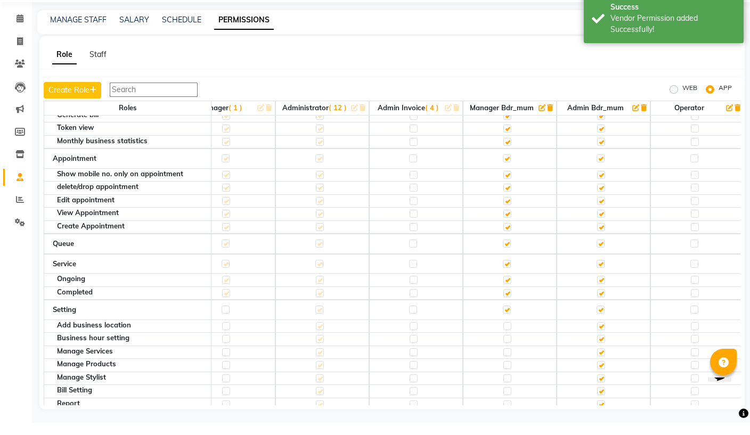
scroll to position [66, 124]
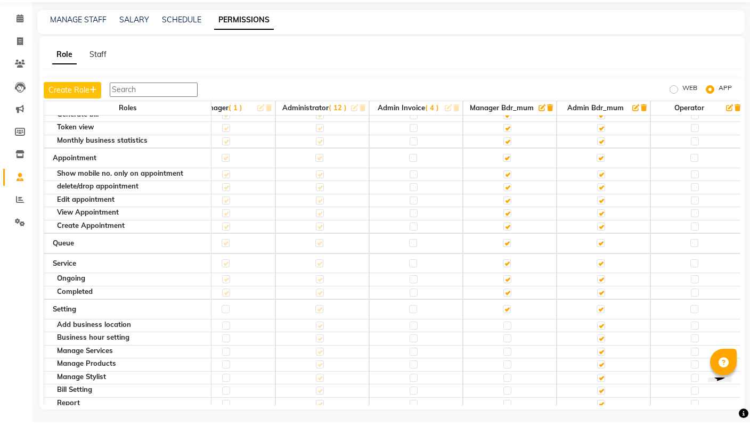
click at [695, 222] on label at bounding box center [695, 226] width 8 height 8
click at [695, 223] on input "checkbox" at bounding box center [694, 226] width 7 height 7
checkbox input "true"
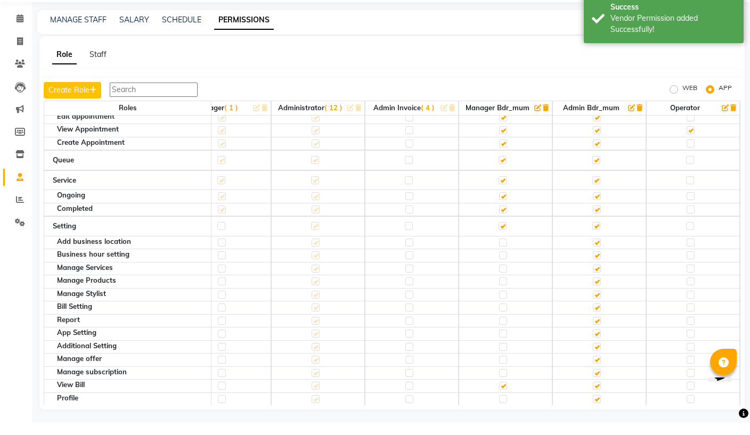
scroll to position [148, 119]
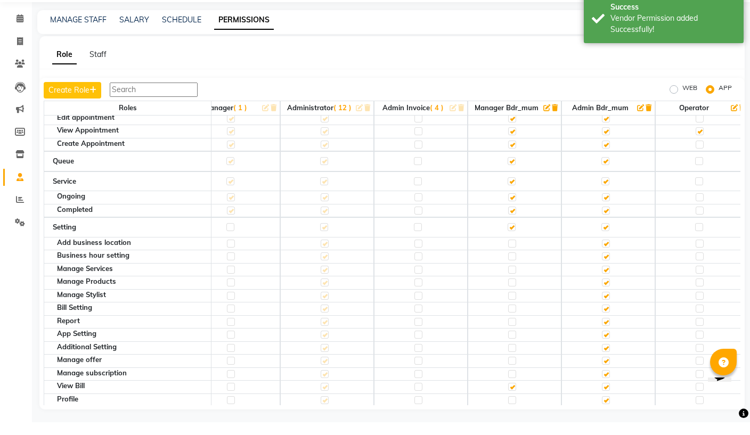
click at [695, 190] on label at bounding box center [699, 194] width 8 height 8
click at [695, 191] on input "checkbox" at bounding box center [698, 194] width 7 height 7
checkbox input "true"
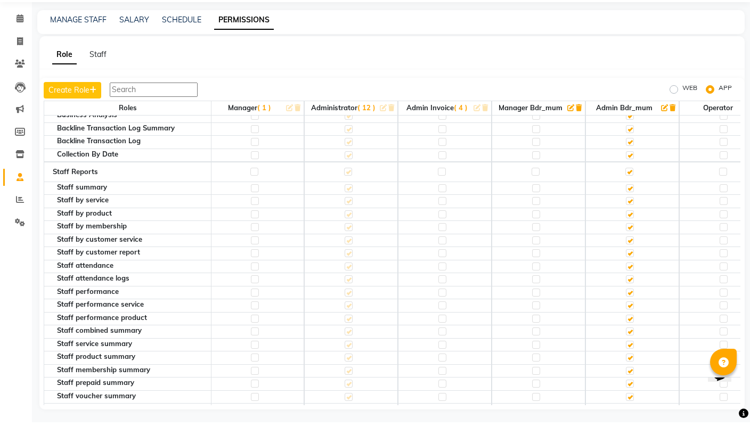
scroll to position [817, 97]
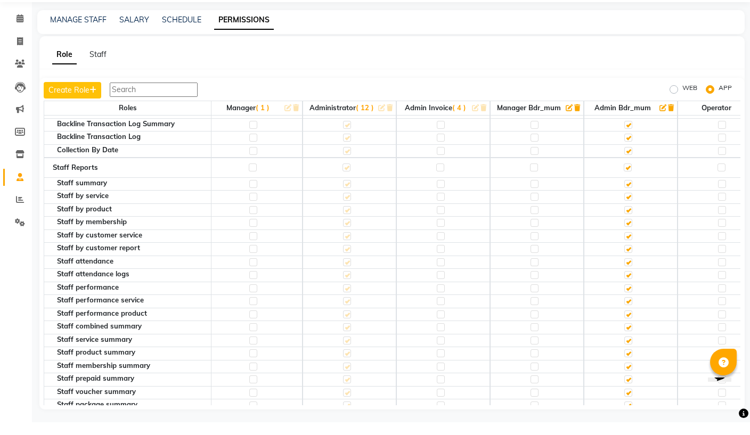
click at [722, 193] on label at bounding box center [722, 197] width 8 height 8
click at [722, 193] on input "checkbox" at bounding box center [721, 196] width 7 height 7
checkbox input "true"
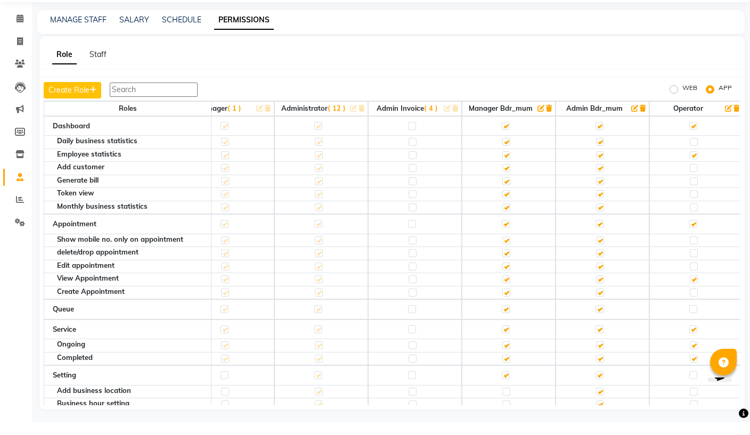
scroll to position [0, 125]
click at [23, 186] on icon at bounding box center [20, 190] width 7 height 8
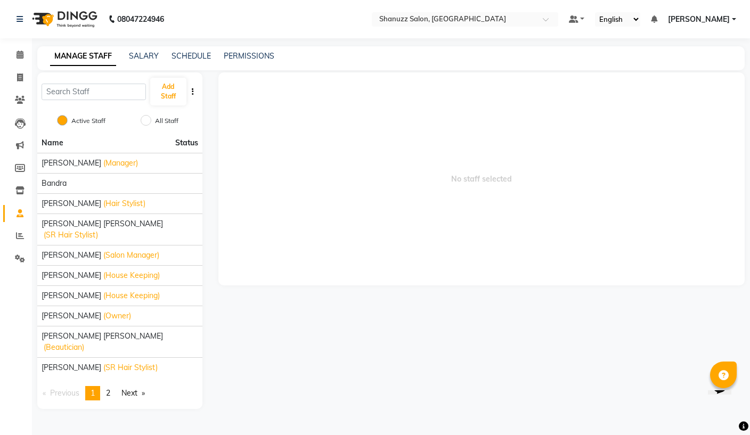
click at [109, 388] on span "2" at bounding box center [108, 393] width 4 height 10
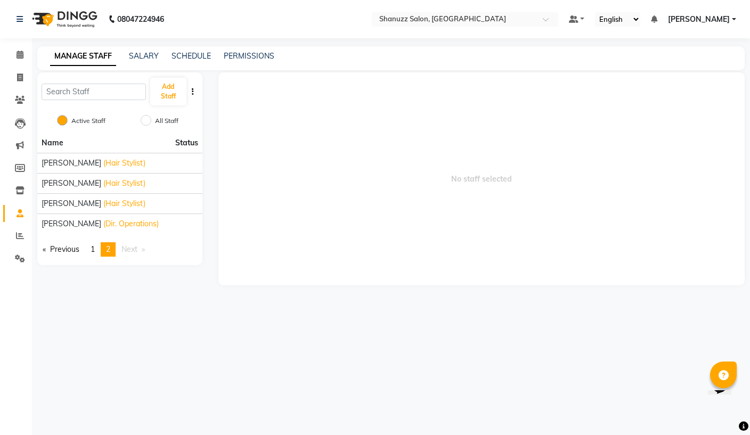
click at [72, 218] on span "[PERSON_NAME]" at bounding box center [72, 223] width 60 height 11
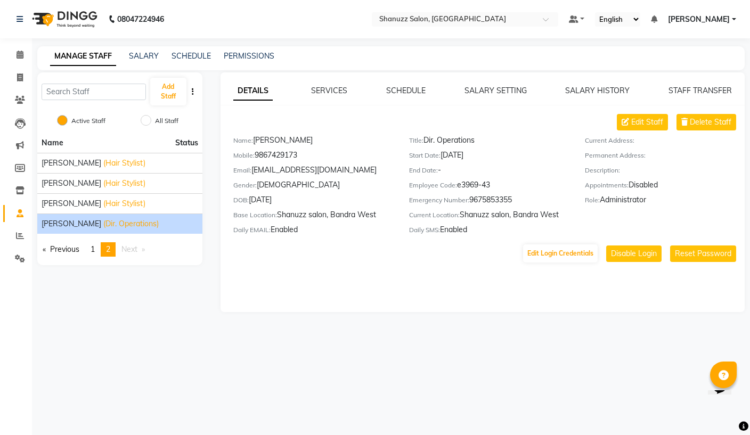
click at [644, 121] on span "Edit Staff" at bounding box center [647, 122] width 32 height 11
select select "[DEMOGRAPHIC_DATA]"
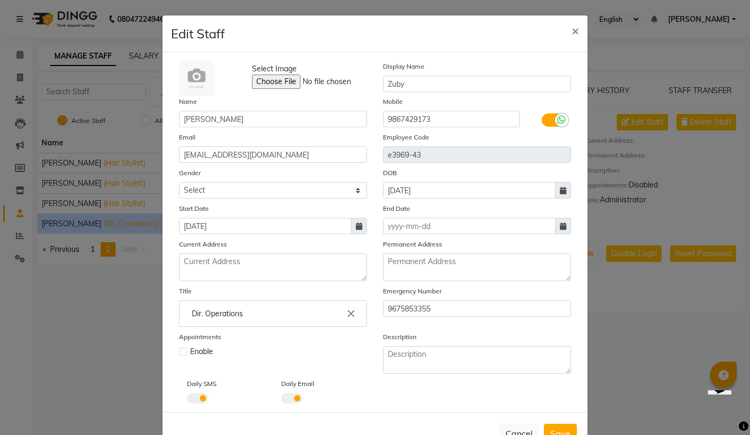
click at [575, 31] on span "×" at bounding box center [575, 30] width 7 height 16
select select
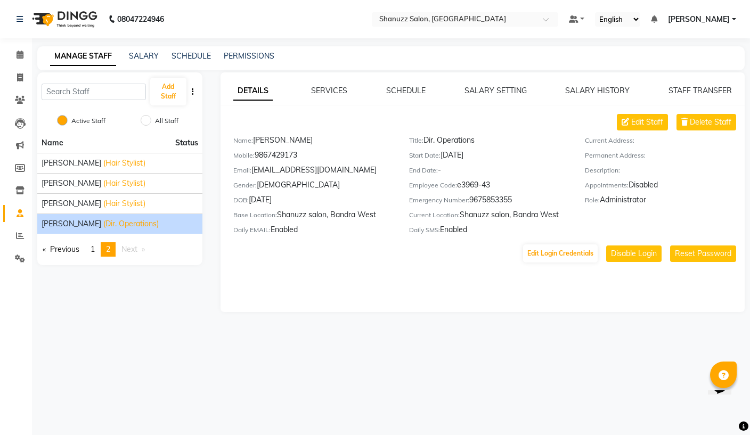
click at [644, 127] on span "Edit Staff" at bounding box center [647, 122] width 32 height 11
select select "[DEMOGRAPHIC_DATA]"
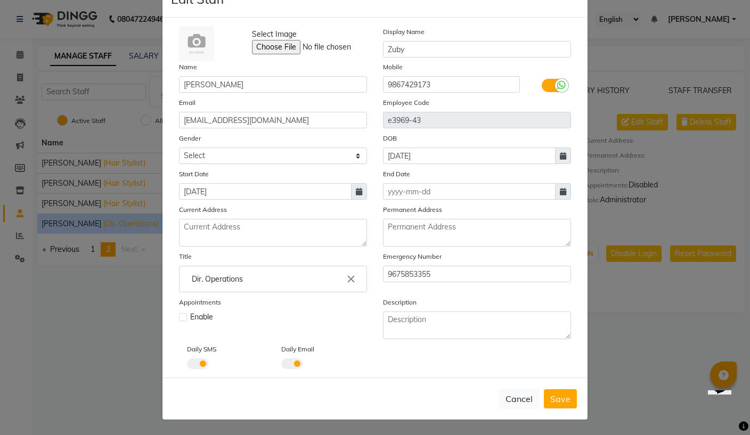
scroll to position [35, 0]
click at [205, 276] on input "Dir. Operations" at bounding box center [273, 278] width 178 height 21
click at [691, 299] on div at bounding box center [375, 217] width 750 height 435
click at [503, 405] on button "Cancel" at bounding box center [519, 399] width 41 height 20
select select
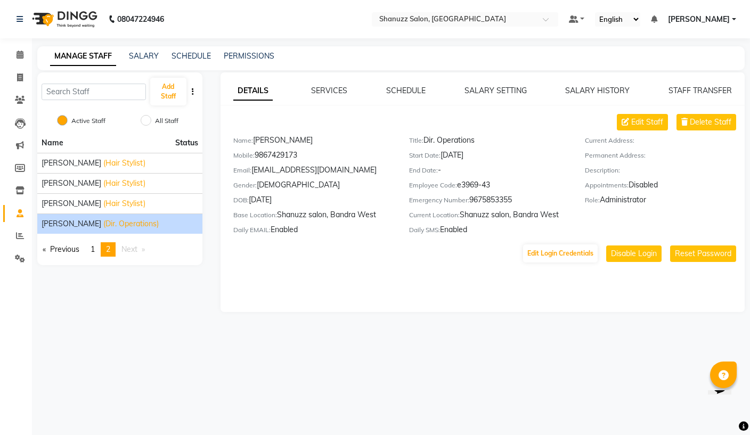
click at [574, 245] on button "Edit Login Credentials" at bounding box center [560, 253] width 75 height 18
select select "3571"
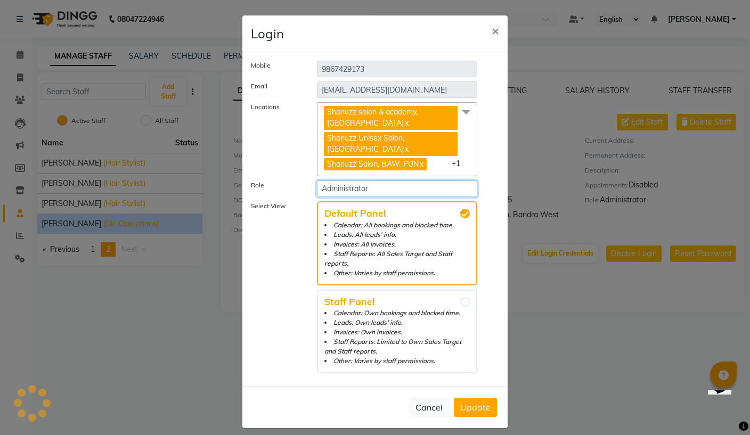
click at [445, 184] on select "Select Role Operator Manager Administrator Admin Invoice Manager BDR_MUM Admin …" at bounding box center [397, 189] width 160 height 17
click at [431, 397] on button "Cancel" at bounding box center [429, 407] width 41 height 20
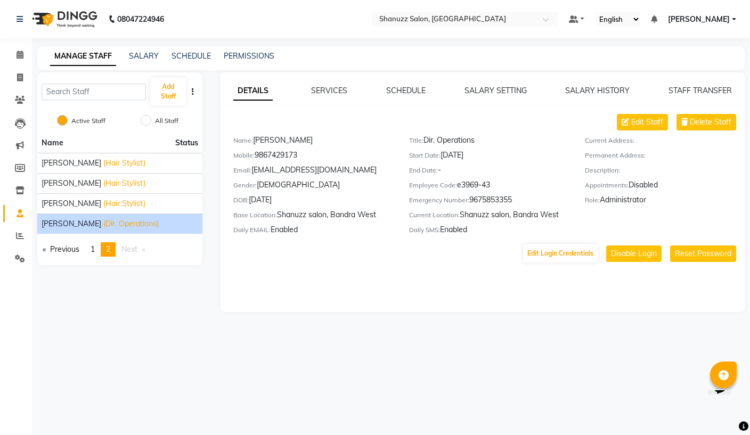
click at [241, 53] on link "PERMISSIONS" at bounding box center [249, 56] width 51 height 10
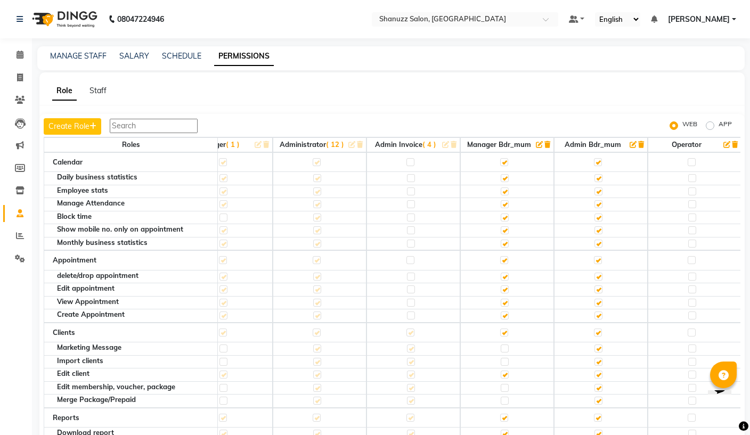
scroll to position [0, 133]
click at [716, 144] on th "Operator" at bounding box center [695, 144] width 94 height 15
click at [724, 146] on icon "button" at bounding box center [727, 144] width 7 height 7
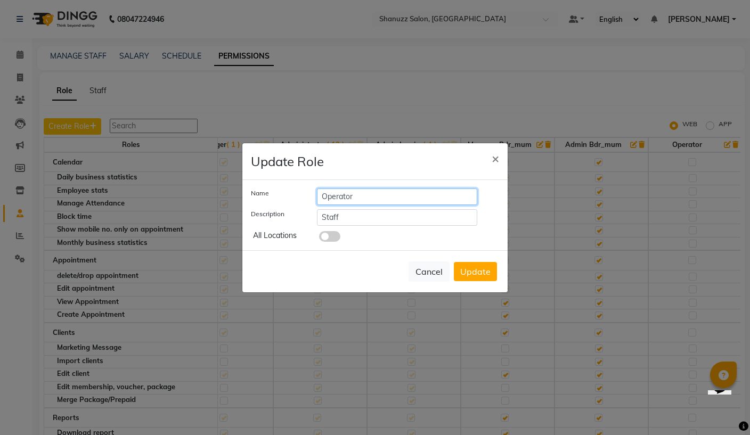
click at [417, 205] on input "Operator" at bounding box center [397, 197] width 160 height 17
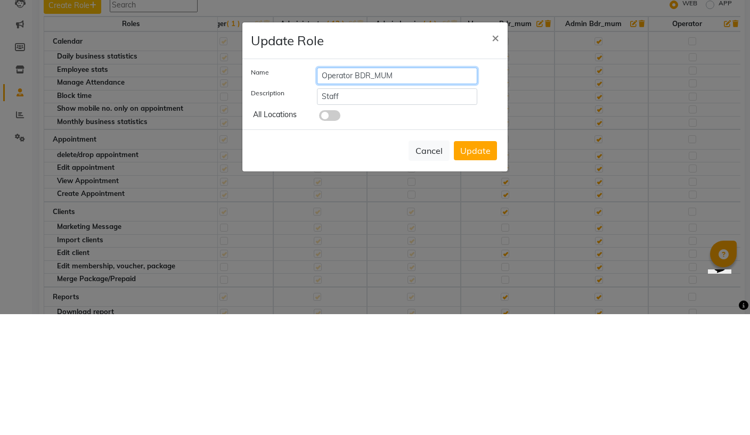
type input "Operator BDR_MUM"
click at [473, 262] on button "Update" at bounding box center [475, 271] width 43 height 19
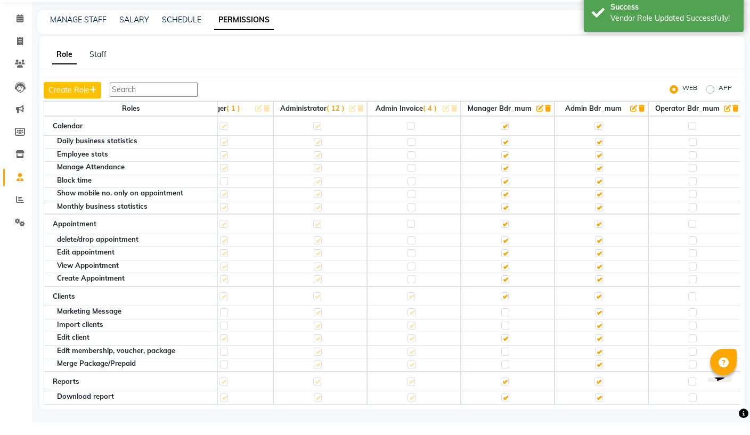
click at [99, 62] on link "Staff" at bounding box center [97, 67] width 17 height 10
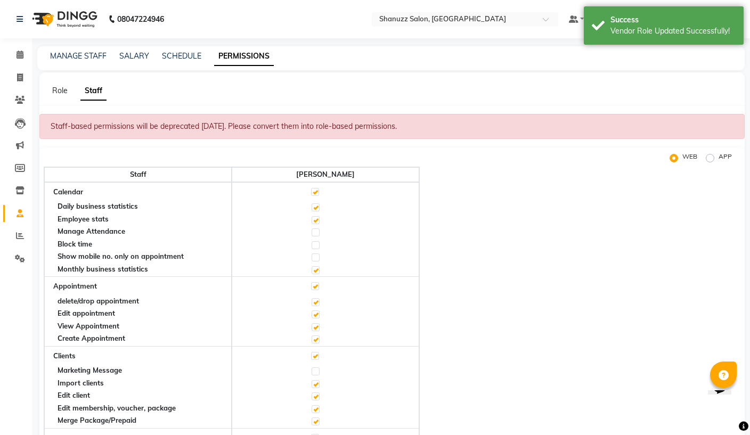
click at [63, 93] on link "Role" at bounding box center [59, 91] width 15 height 10
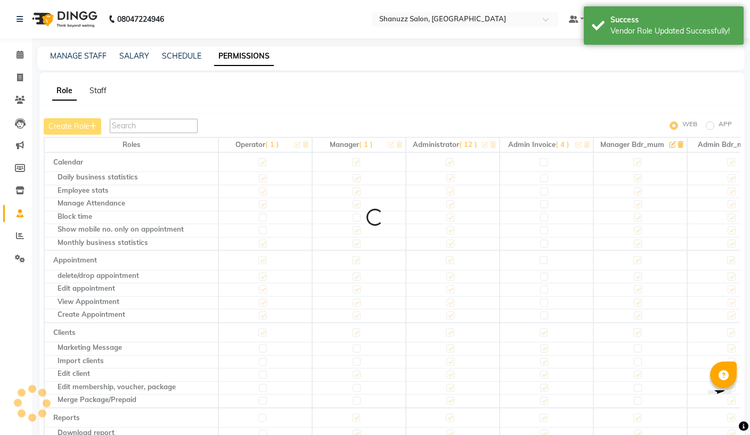
click at [67, 55] on link "MANAGE STAFF" at bounding box center [78, 56] width 56 height 10
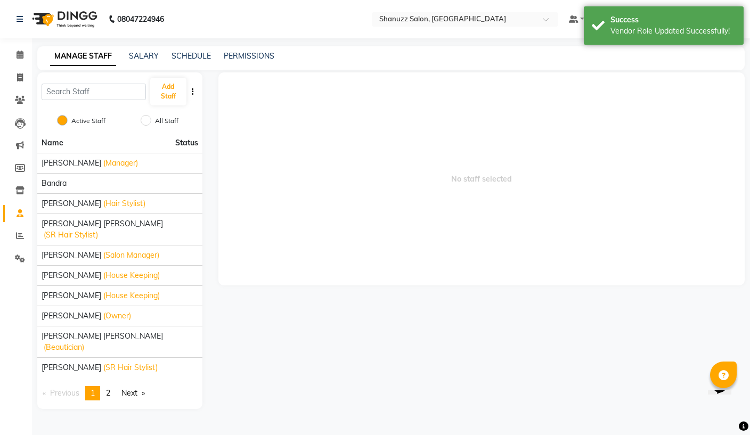
click at [107, 386] on link "page 2" at bounding box center [108, 393] width 15 height 14
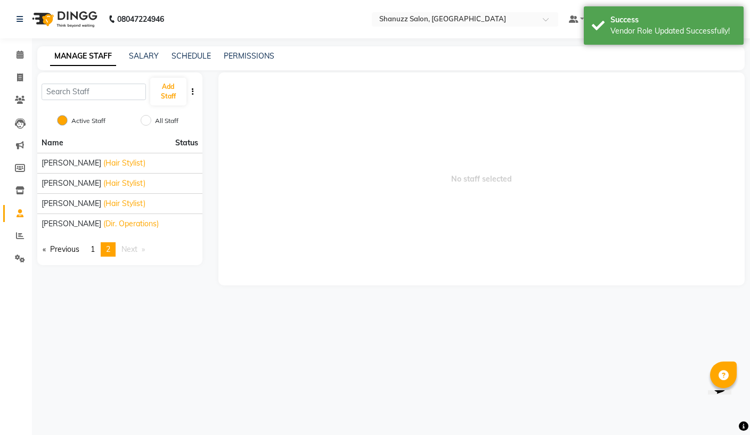
click at [64, 222] on span "[PERSON_NAME]" at bounding box center [72, 223] width 60 height 11
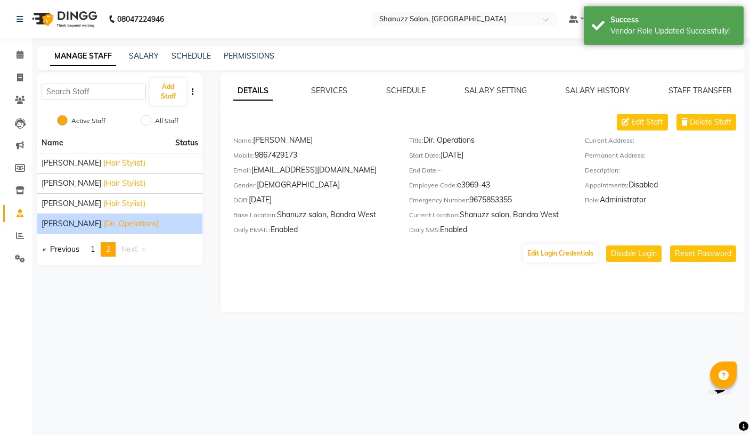
click at [568, 250] on button "Edit Login Credentials" at bounding box center [560, 253] width 75 height 18
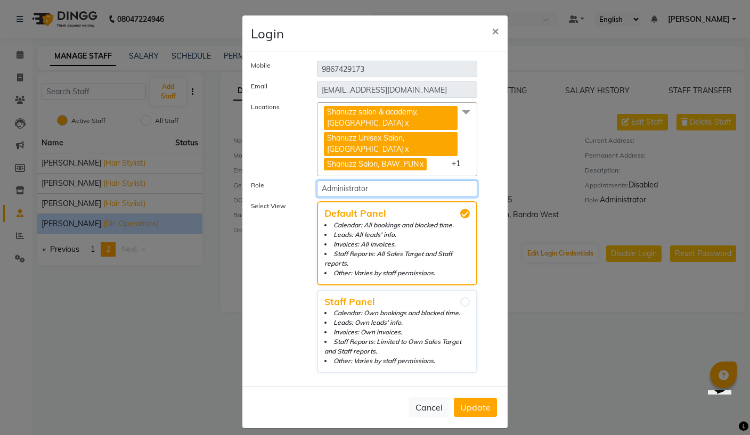
click at [450, 190] on select "Select Role Operator Manager Administrator Admin Invoice Manager BDR_MUM Admin …" at bounding box center [397, 189] width 160 height 17
click at [424, 185] on select "Select Role Operator Manager Administrator Admin Invoice Manager BDR_MUM Admin …" at bounding box center [397, 189] width 160 height 17
select select "6071"
click at [484, 402] on span "Update" at bounding box center [475, 407] width 30 height 11
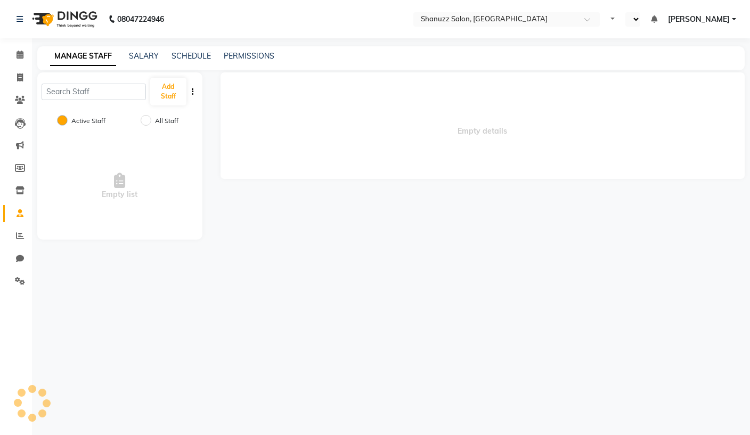
select select "en"
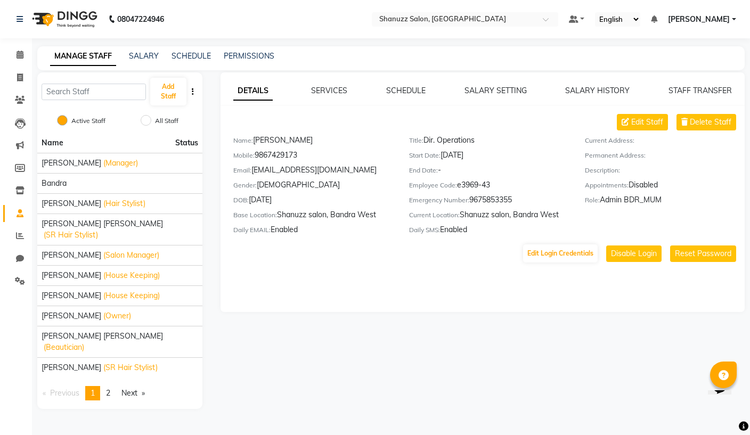
click at [74, 168] on span "[PERSON_NAME]" at bounding box center [72, 163] width 60 height 11
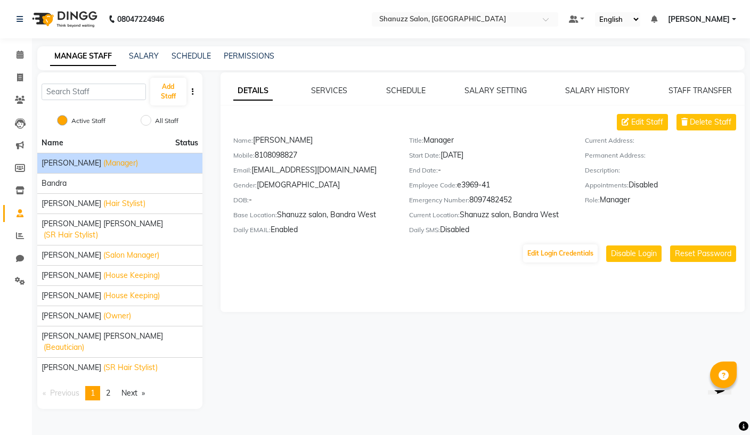
click at [567, 246] on button "Edit Login Credentials" at bounding box center [560, 253] width 75 height 18
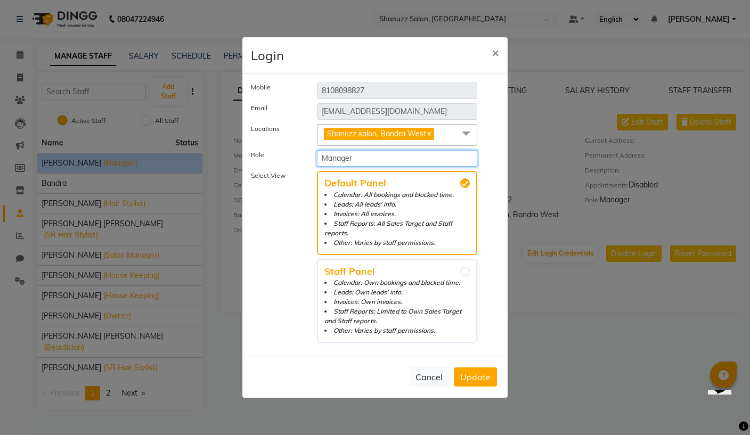
click at [443, 167] on select "Select Role Operator Manager Administrator Admin Invoice Manager BDR_MUM Admin …" at bounding box center [397, 158] width 160 height 17
select select "6070"
click at [485, 375] on span "Update" at bounding box center [475, 377] width 30 height 11
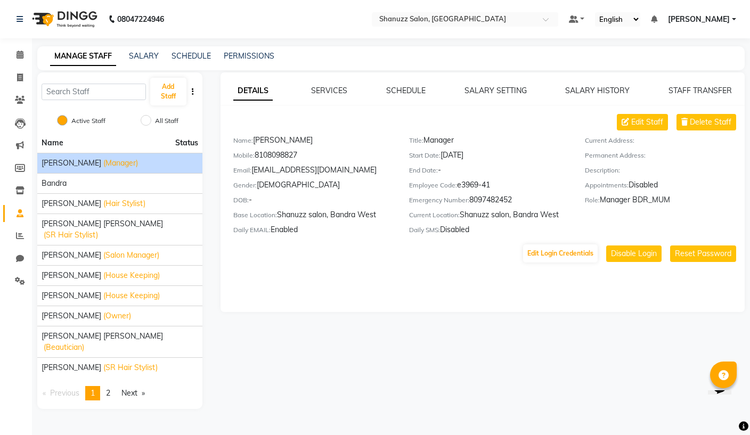
click at [64, 200] on div "Faijan (Hair Stylist)" at bounding box center [120, 203] width 157 height 11
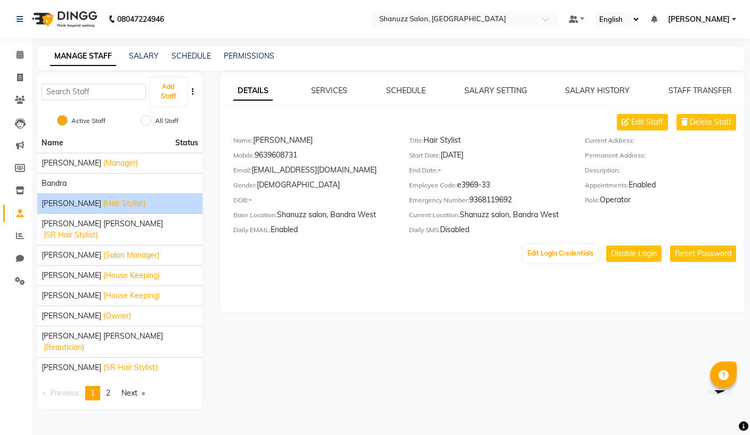
click at [564, 252] on button "Edit Login Credentials" at bounding box center [560, 253] width 75 height 18
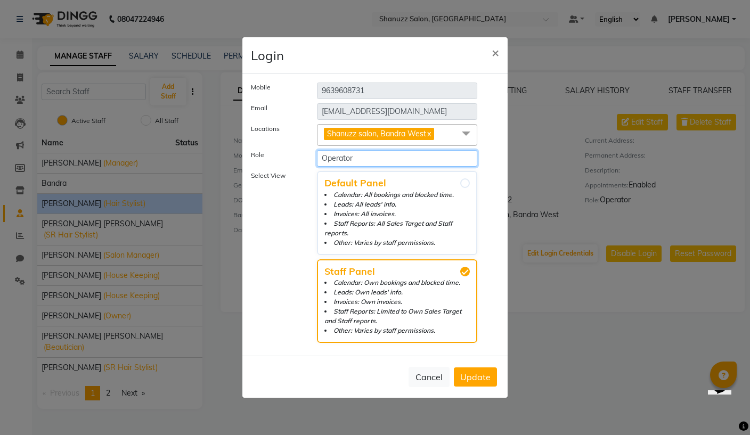
click at [439, 167] on select "Select Role Operator Manager Administrator Admin Invoice Manager BDR_MUM Admin …" at bounding box center [397, 158] width 160 height 17
select select "6072"
click at [478, 378] on span "Update" at bounding box center [475, 377] width 30 height 11
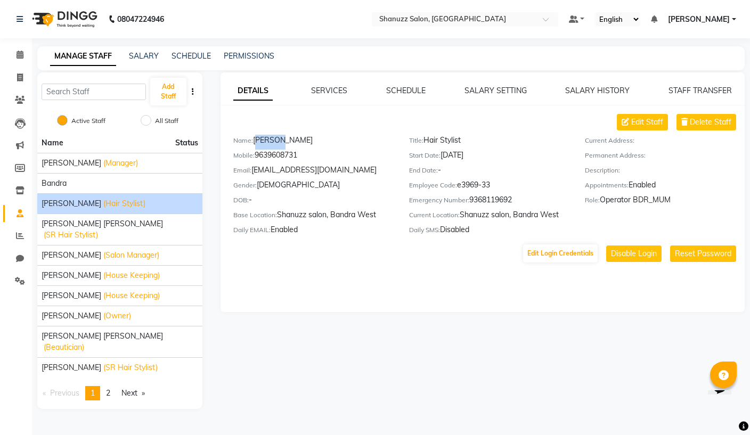
click at [282, 153] on div "Mobile: 9639608731" at bounding box center [313, 157] width 160 height 15
click at [280, 155] on div "Mobile: 9639608731" at bounding box center [313, 157] width 160 height 15
copy div "9639608731"
click at [248, 54] on link "PERMISSIONS" at bounding box center [249, 56] width 51 height 10
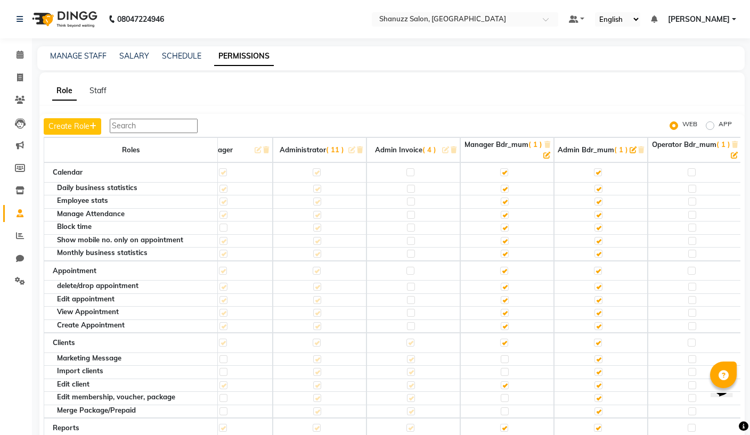
scroll to position [0, 133]
click at [695, 169] on td at bounding box center [695, 172] width 94 height 20
click at [692, 173] on label at bounding box center [692, 172] width 8 height 8
click at [692, 173] on input "checkbox" at bounding box center [691, 172] width 7 height 7
checkbox input "true"
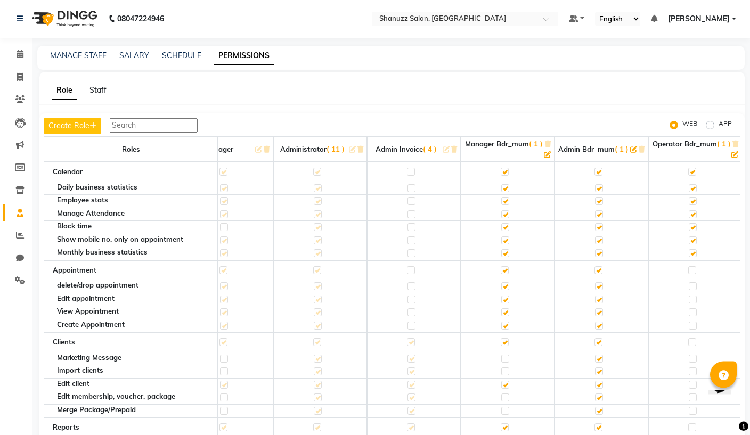
click at [689, 170] on label at bounding box center [692, 172] width 8 height 8
click at [689, 170] on input "checkbox" at bounding box center [691, 172] width 7 height 7
checkbox input "false"
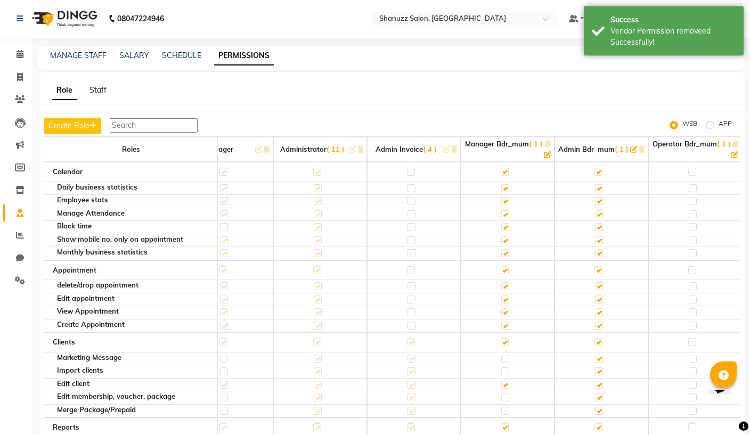
click at [719, 126] on label "APP" at bounding box center [725, 125] width 13 height 13
click at [711, 126] on input "APP" at bounding box center [711, 125] width 7 height 7
radio input "true"
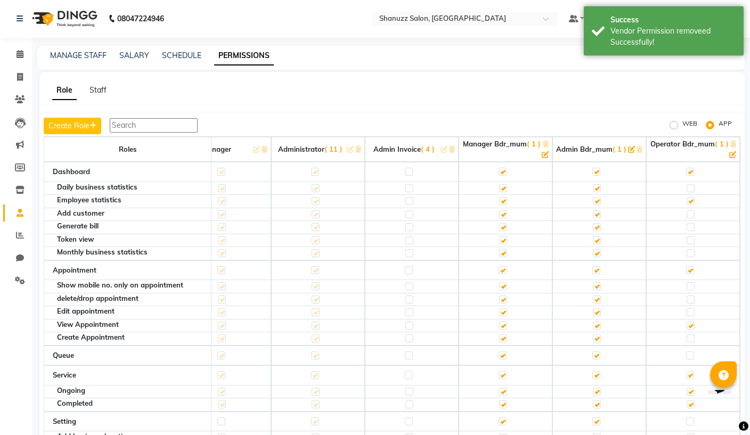
scroll to position [0, 125]
click at [691, 189] on label at bounding box center [694, 189] width 8 height 8
click at [691, 189] on input "checkbox" at bounding box center [693, 188] width 7 height 7
checkbox input "true"
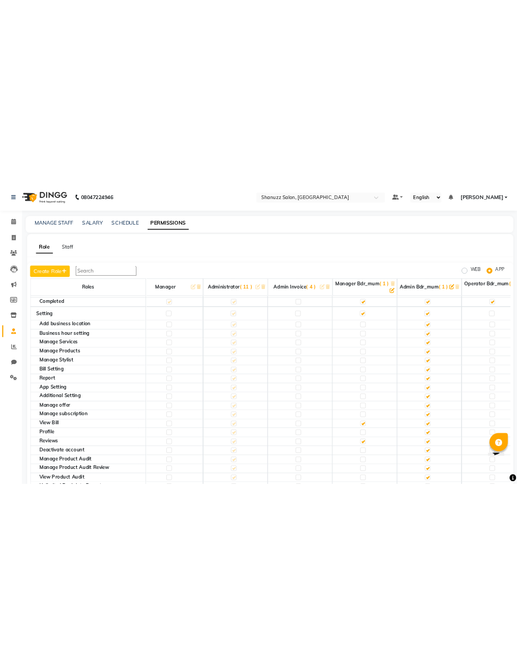
scroll to position [239, 105]
